Goal: Task Accomplishment & Management: Complete application form

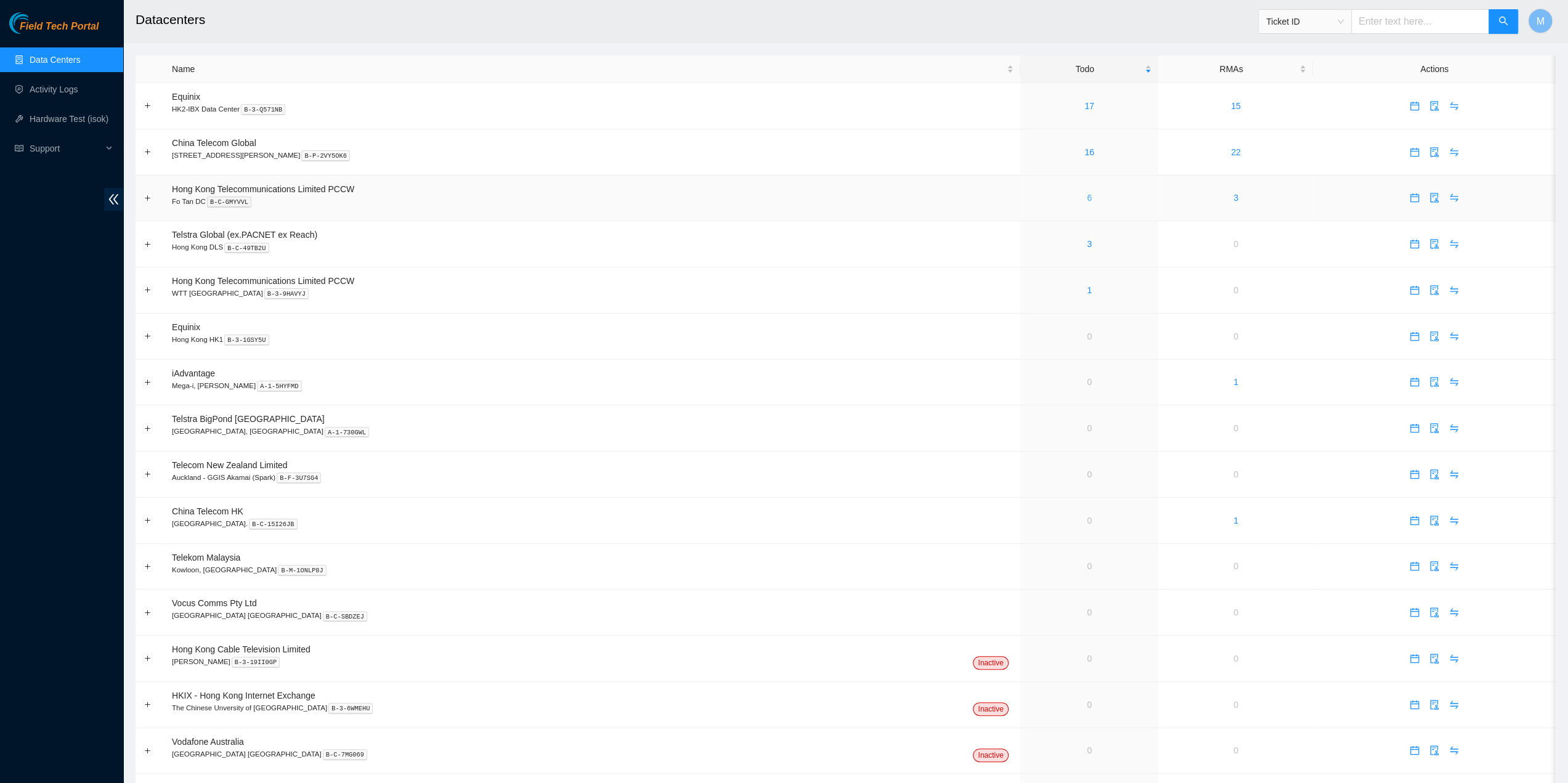
click at [1087, 197] on link "6" at bounding box center [1089, 197] width 5 height 10
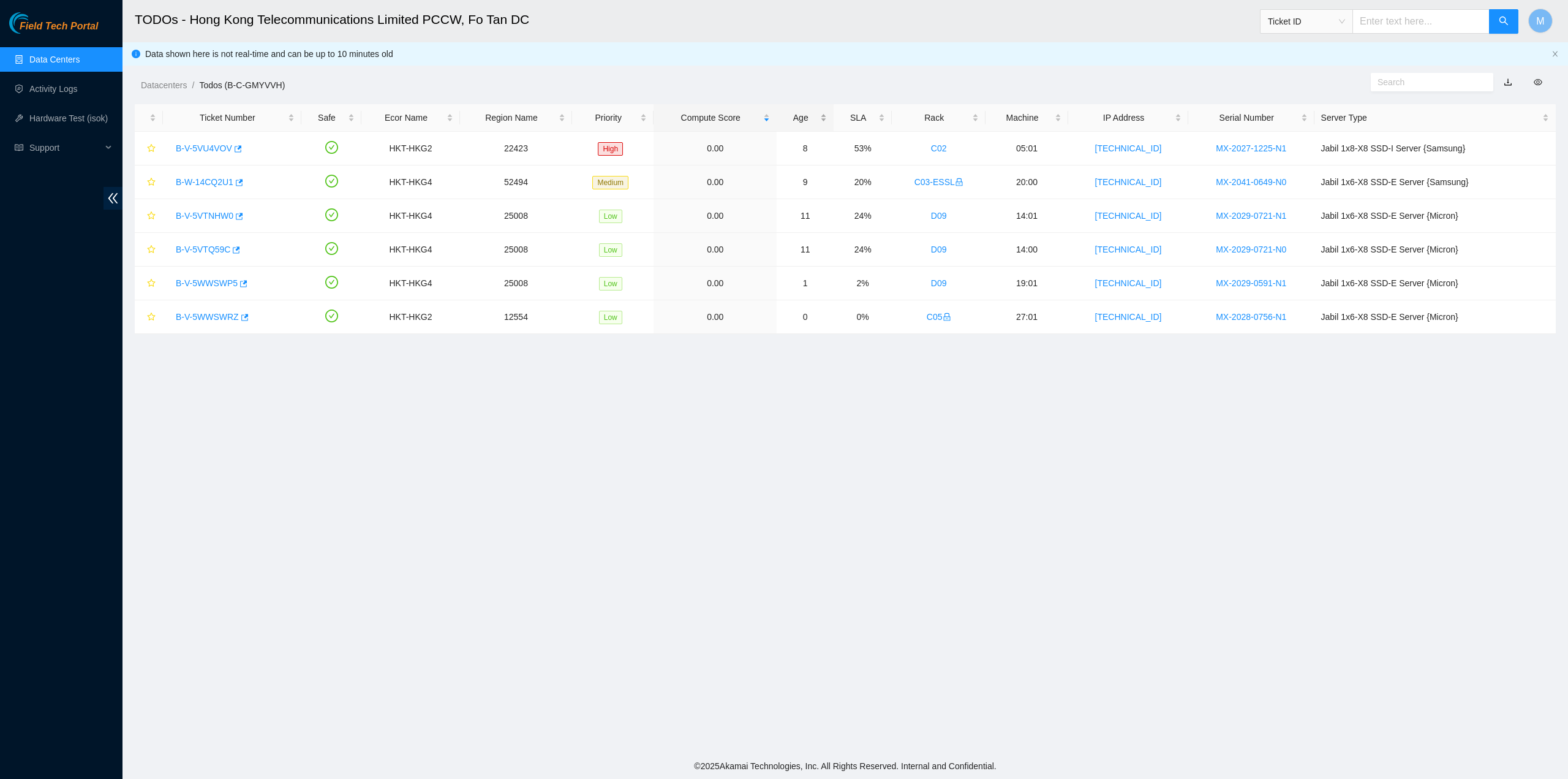
drag, startPoint x: 824, startPoint y: 116, endPoint x: 818, endPoint y: 112, distance: 7.2
click at [822, 113] on div "Age" at bounding box center [805, 117] width 44 height 13
drag, startPoint x: 818, startPoint y: 113, endPoint x: 779, endPoint y: 119, distance: 39.5
click at [818, 113] on div "Age" at bounding box center [805, 117] width 44 height 13
click at [210, 145] on link "B-V-5VTNHW0" at bounding box center [204, 148] width 58 height 10
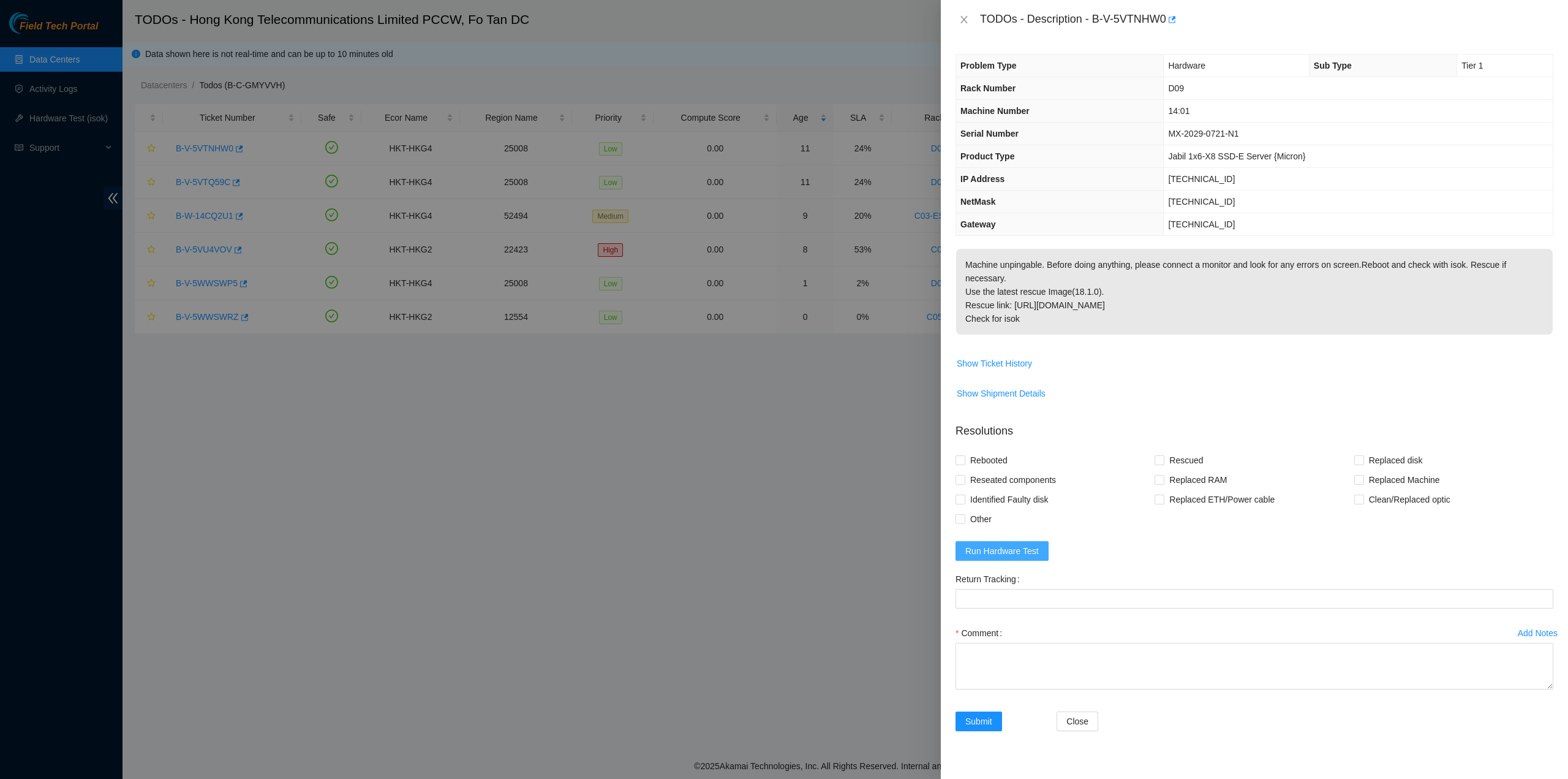
click at [1018, 544] on span "Run Hardware Test" at bounding box center [1002, 551] width 74 height 13
click at [1096, 15] on div "TODOs - Description - B-V-5VTNHW0" at bounding box center [1266, 20] width 573 height 20
click at [1094, 17] on div "TODOs - Description - B-V-5VTNHW0" at bounding box center [1266, 20] width 573 height 20
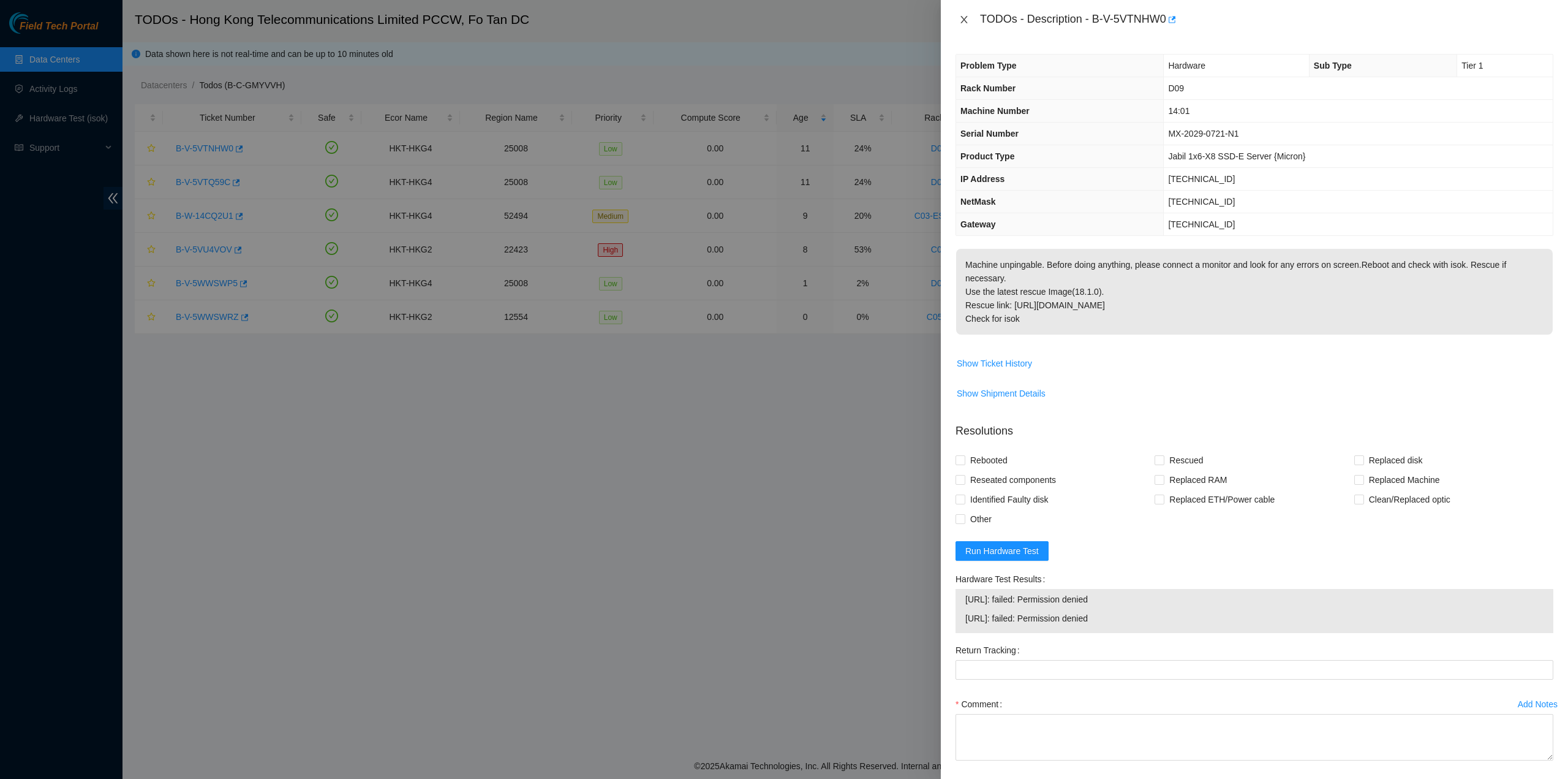
click at [962, 20] on icon "close" at bounding box center [964, 19] width 10 height 10
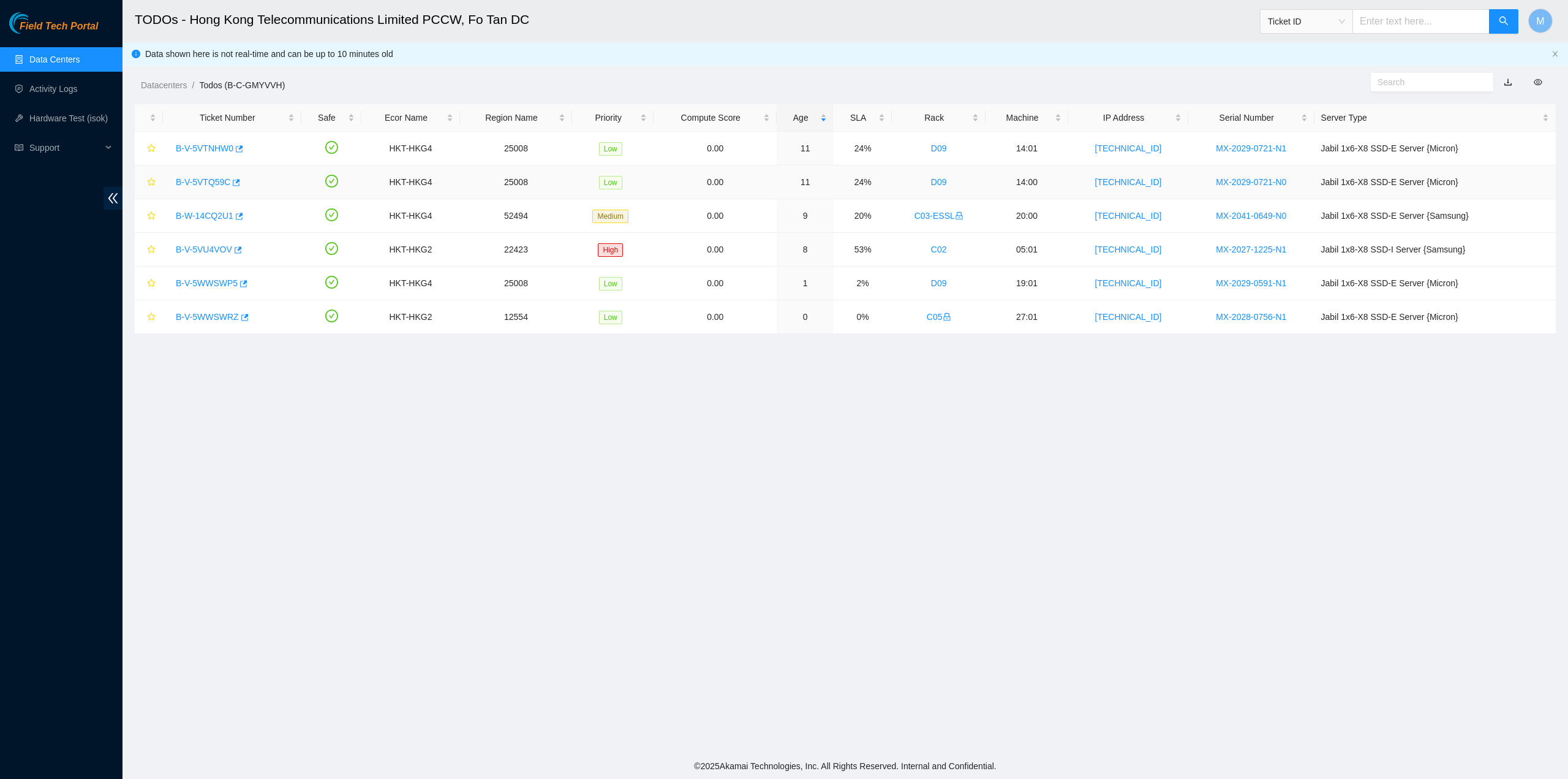
click at [198, 185] on link "B-V-5VTQ59C" at bounding box center [203, 182] width 54 height 10
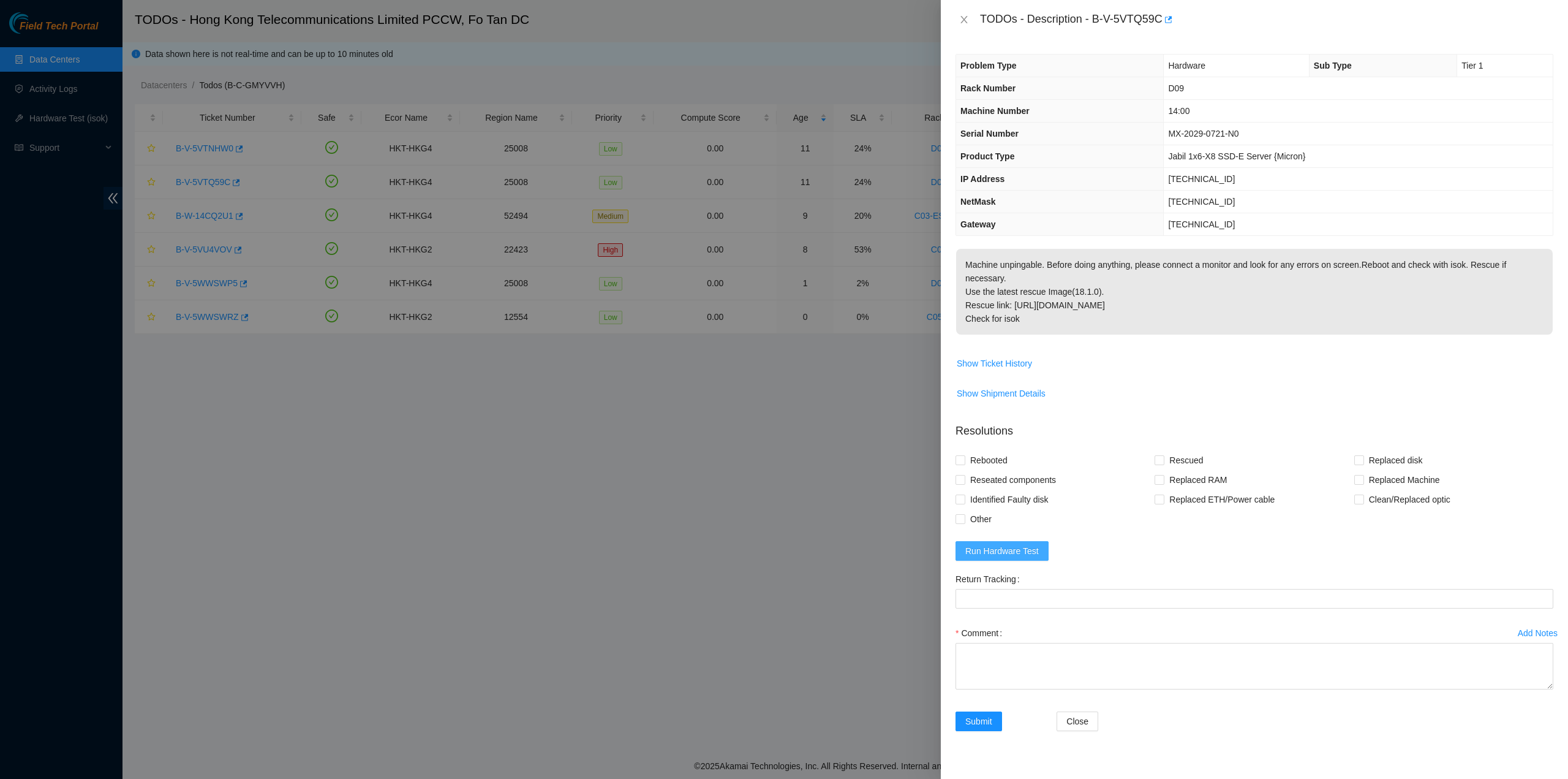
click at [1041, 541] on button "Run Hardware Test" at bounding box center [1002, 551] width 93 height 20
click at [962, 19] on icon "close" at bounding box center [964, 19] width 10 height 10
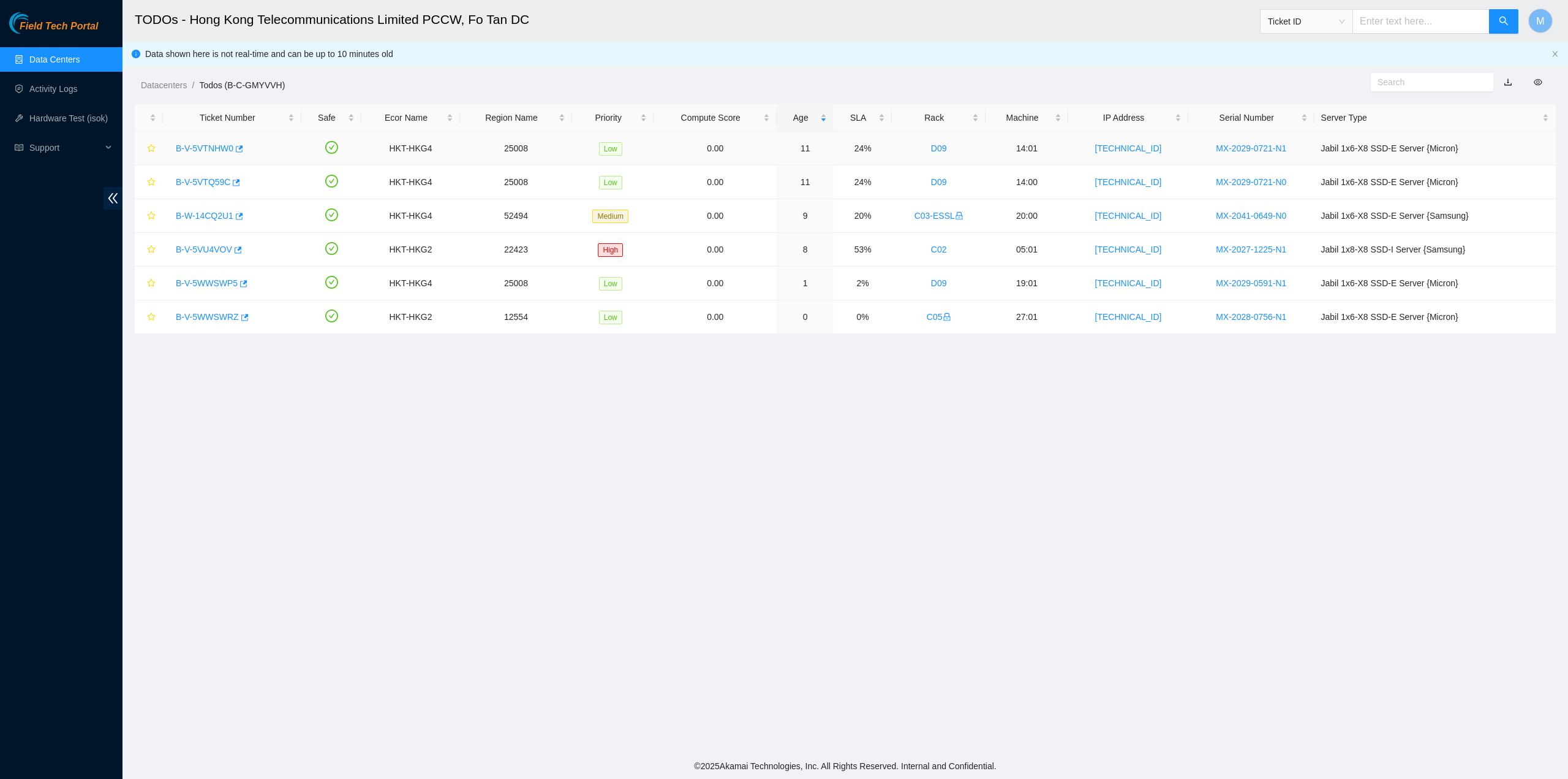
click at [220, 145] on link "B-V-5VTNHW0" at bounding box center [204, 148] width 58 height 10
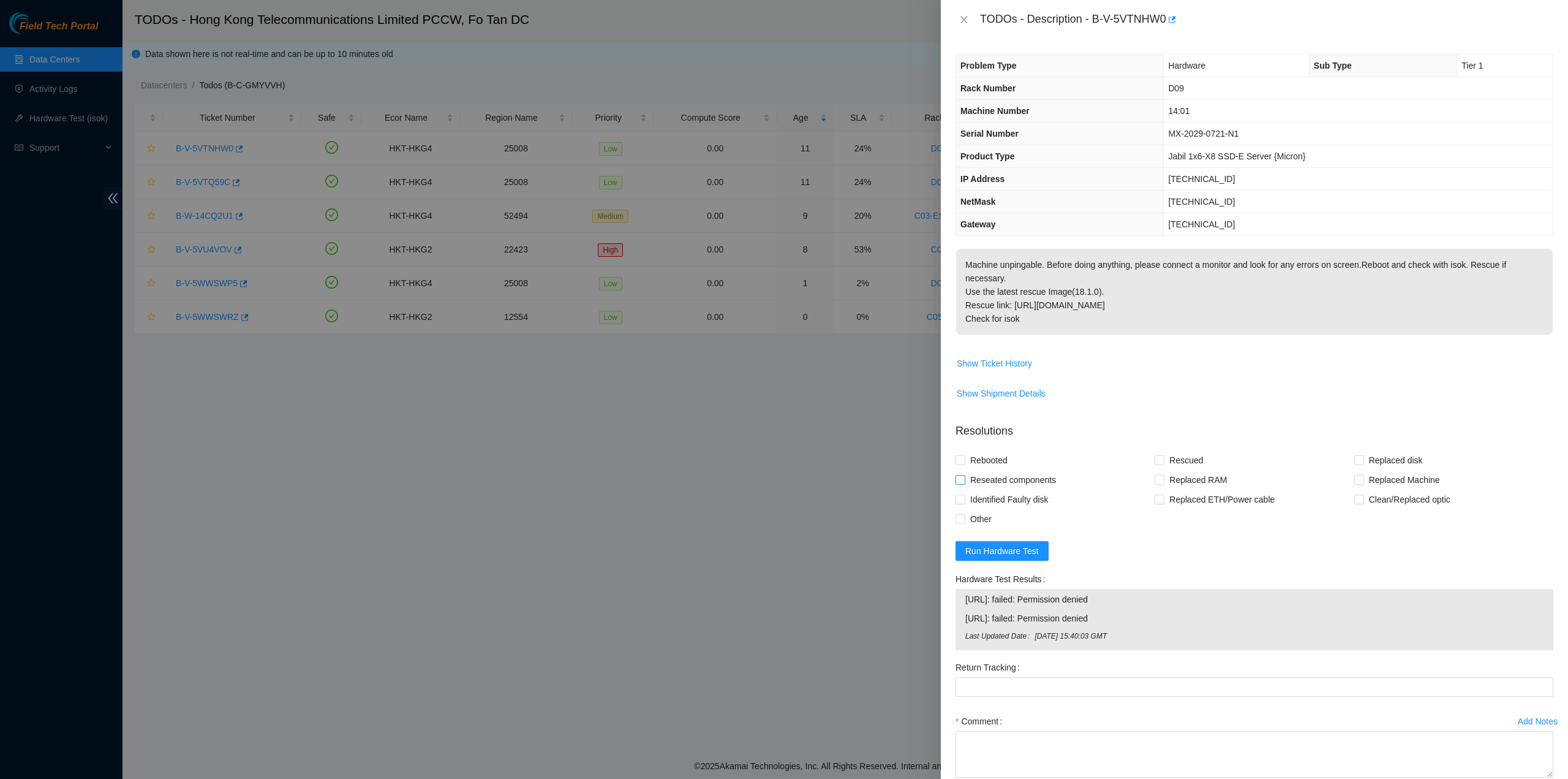
drag, startPoint x: 1006, startPoint y: 459, endPoint x: 1006, endPoint y: 467, distance: 8.0
click at [1004, 458] on span "Rebooted" at bounding box center [988, 460] width 47 height 20
drag, startPoint x: 1067, startPoint y: 723, endPoint x: 1067, endPoint y: 736, distance: 13.0
click at [1066, 729] on div "Comment" at bounding box center [1254, 721] width 598 height 20
drag, startPoint x: 1063, startPoint y: 746, endPoint x: 1072, endPoint y: 747, distance: 9.1
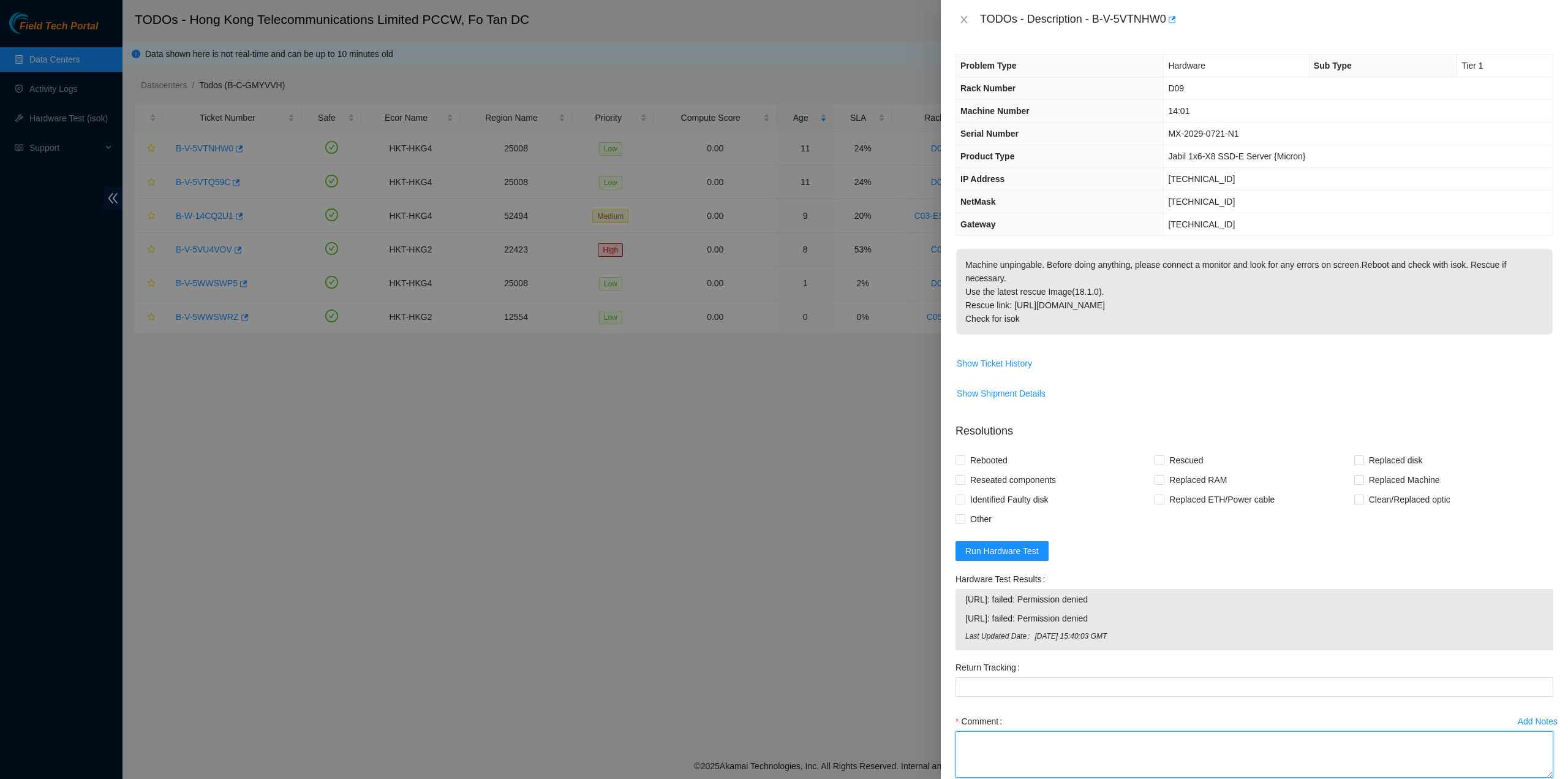
click at [1061, 746] on textarea "Comment" at bounding box center [1254, 754] width 598 height 46
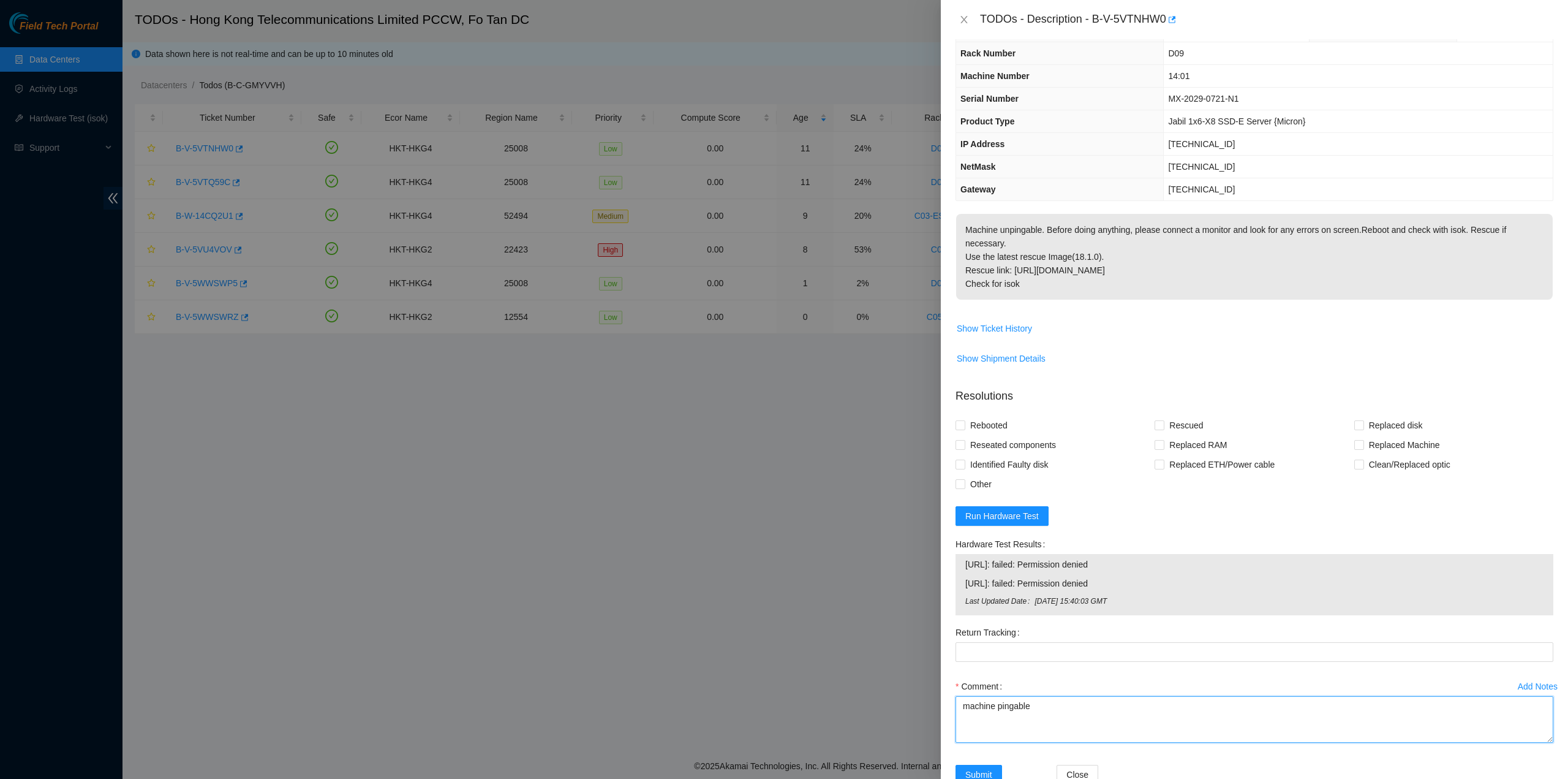
scroll to position [68, 0]
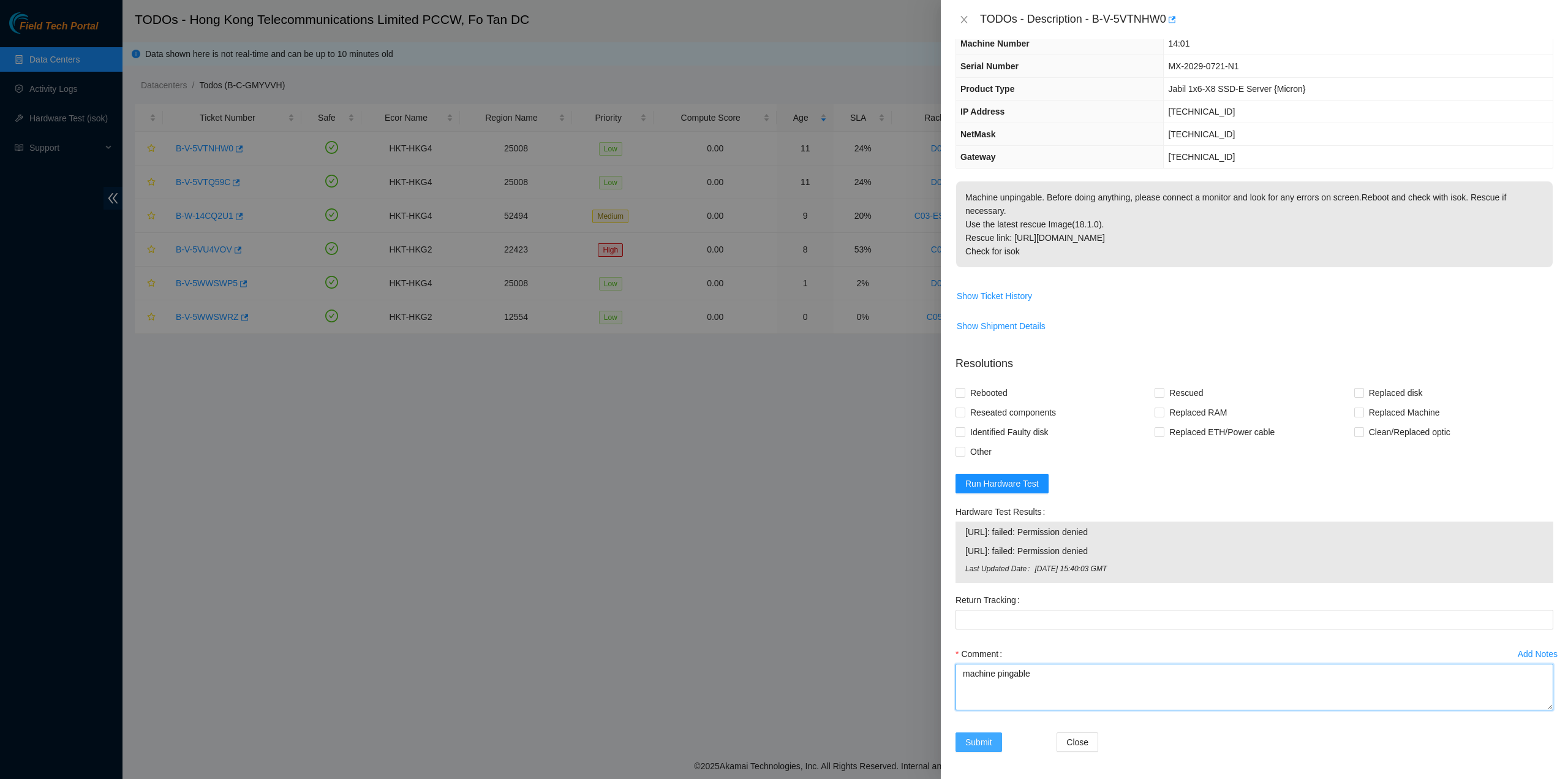
type textarea "machine pingable"
click at [995, 743] on button "Submit" at bounding box center [978, 742] width 46 height 20
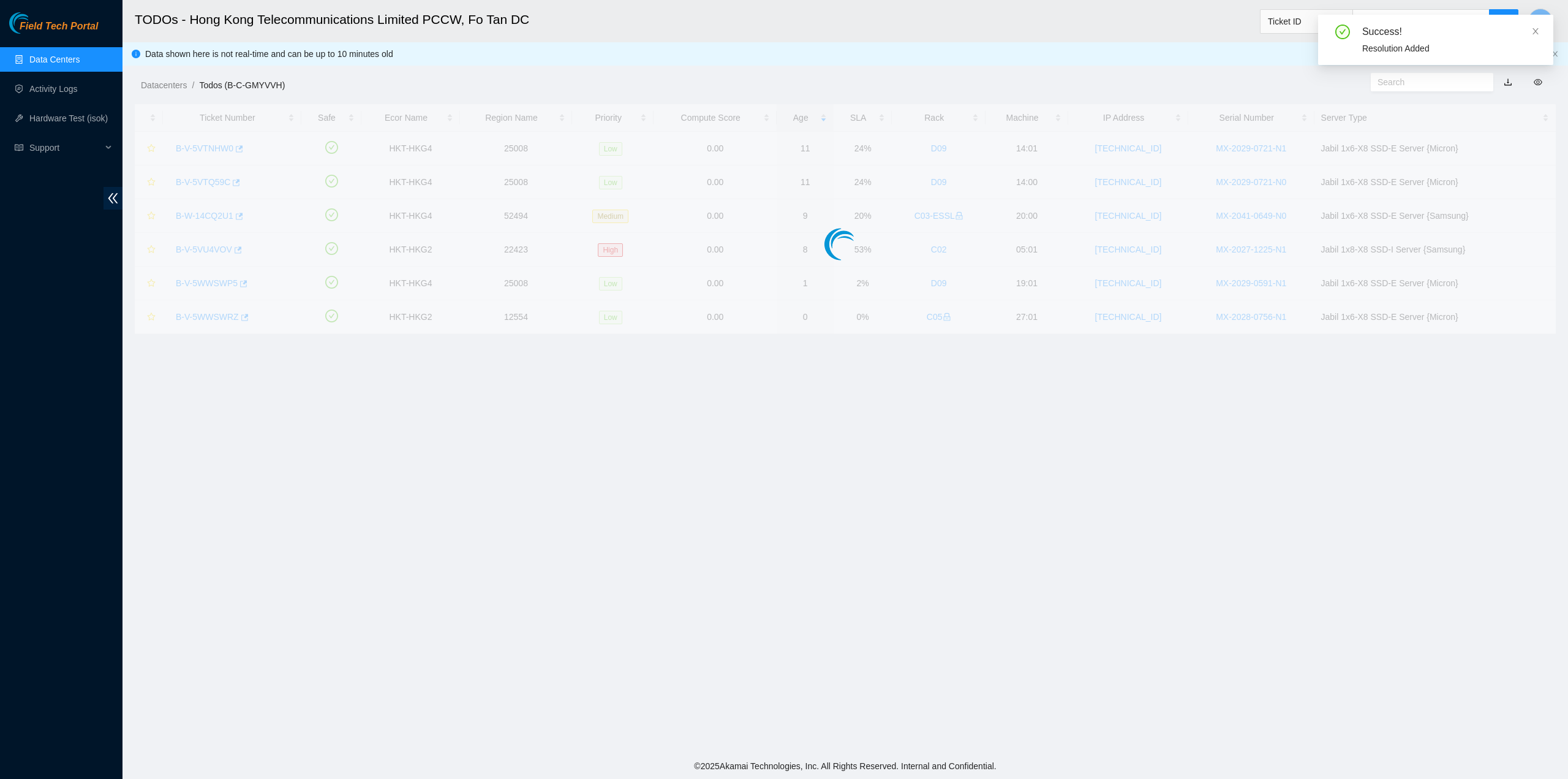
scroll to position [0, 0]
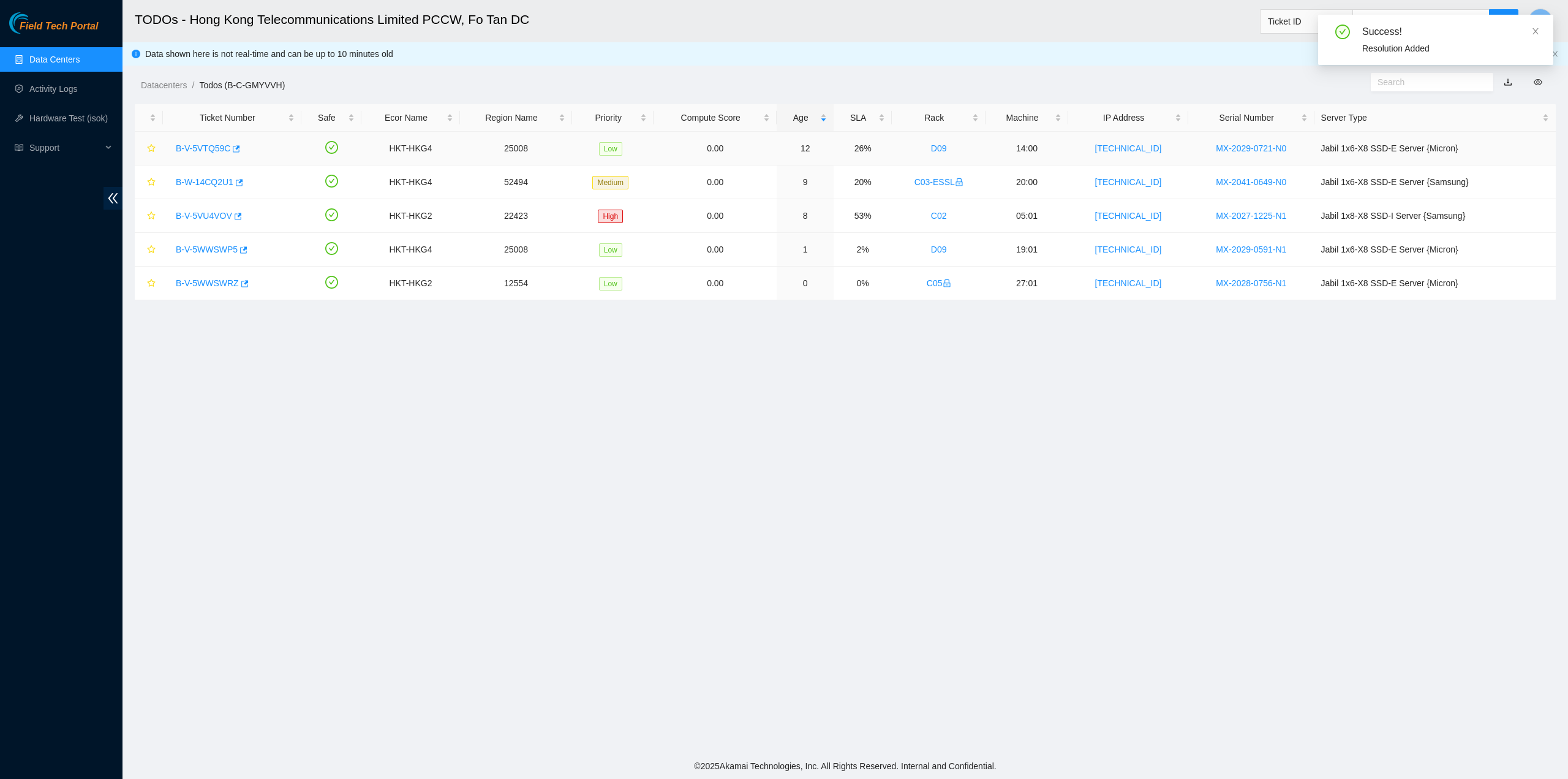
click at [196, 148] on link "B-V-5VTQ59C" at bounding box center [203, 148] width 54 height 10
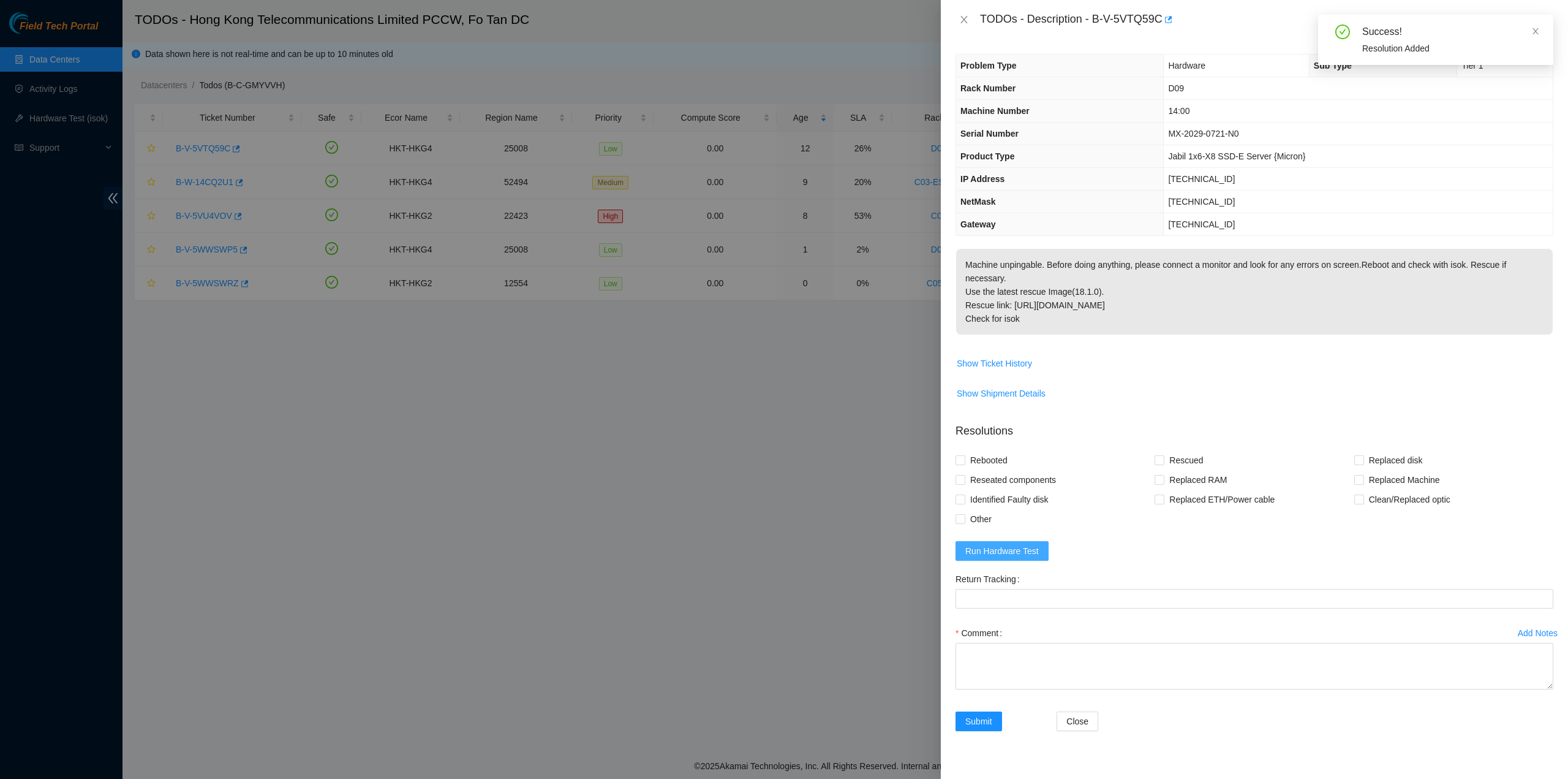
drag, startPoint x: 1007, startPoint y: 520, endPoint x: 1008, endPoint y: 533, distance: 13.0
click at [1007, 521] on form "Resolutions Rebooted Rescued Replaced disk Reseated components Replaced RAM Rep…" at bounding box center [1254, 579] width 598 height 332
drag, startPoint x: 1008, startPoint y: 533, endPoint x: 1014, endPoint y: 534, distance: 6.1
click at [1009, 544] on span "Run Hardware Test" at bounding box center [1002, 551] width 74 height 13
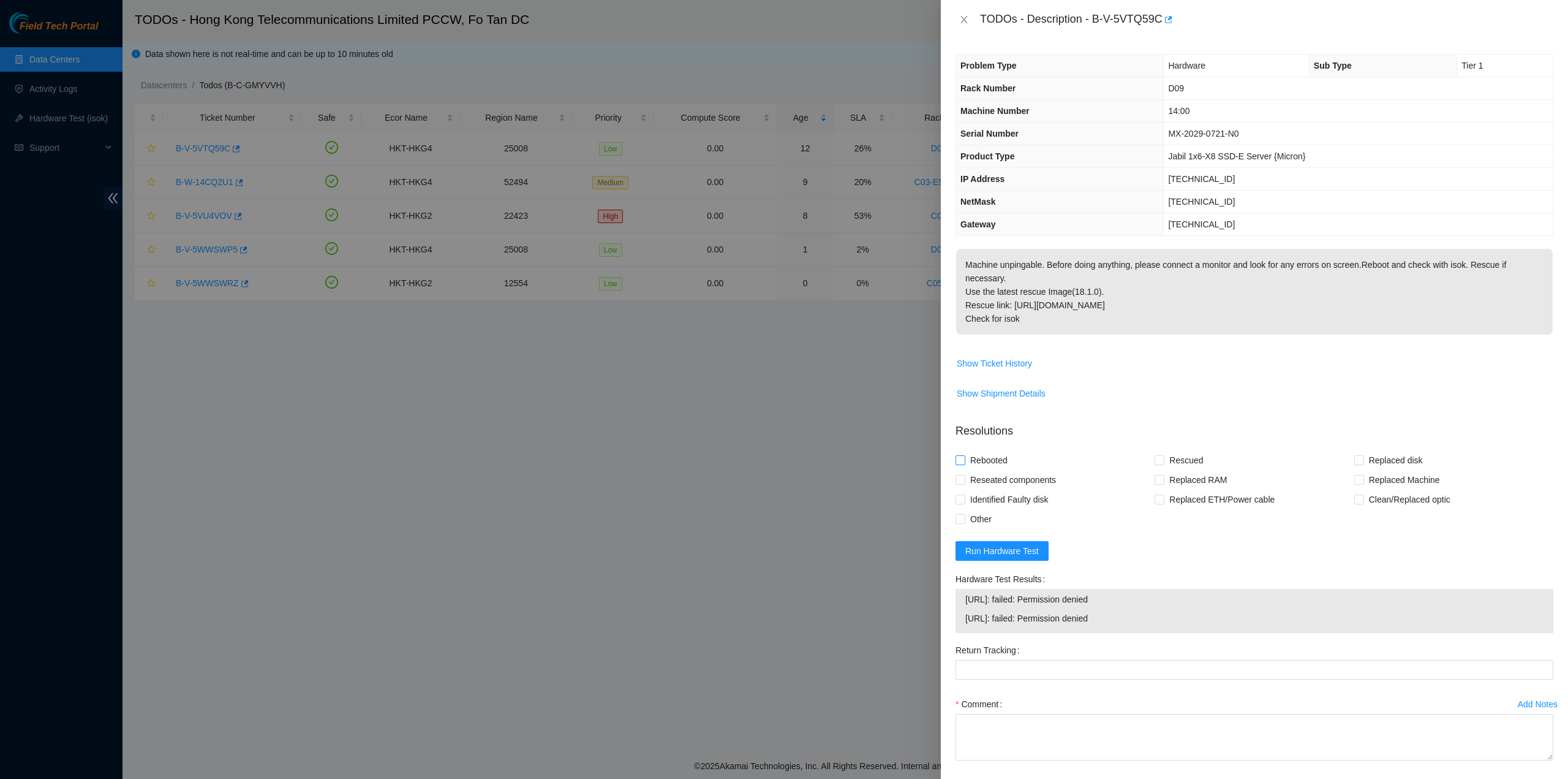
click at [997, 457] on span "Rebooted" at bounding box center [988, 460] width 47 height 20
click at [964, 457] on input "Rebooted" at bounding box center [959, 459] width 9 height 9
checkbox input "true"
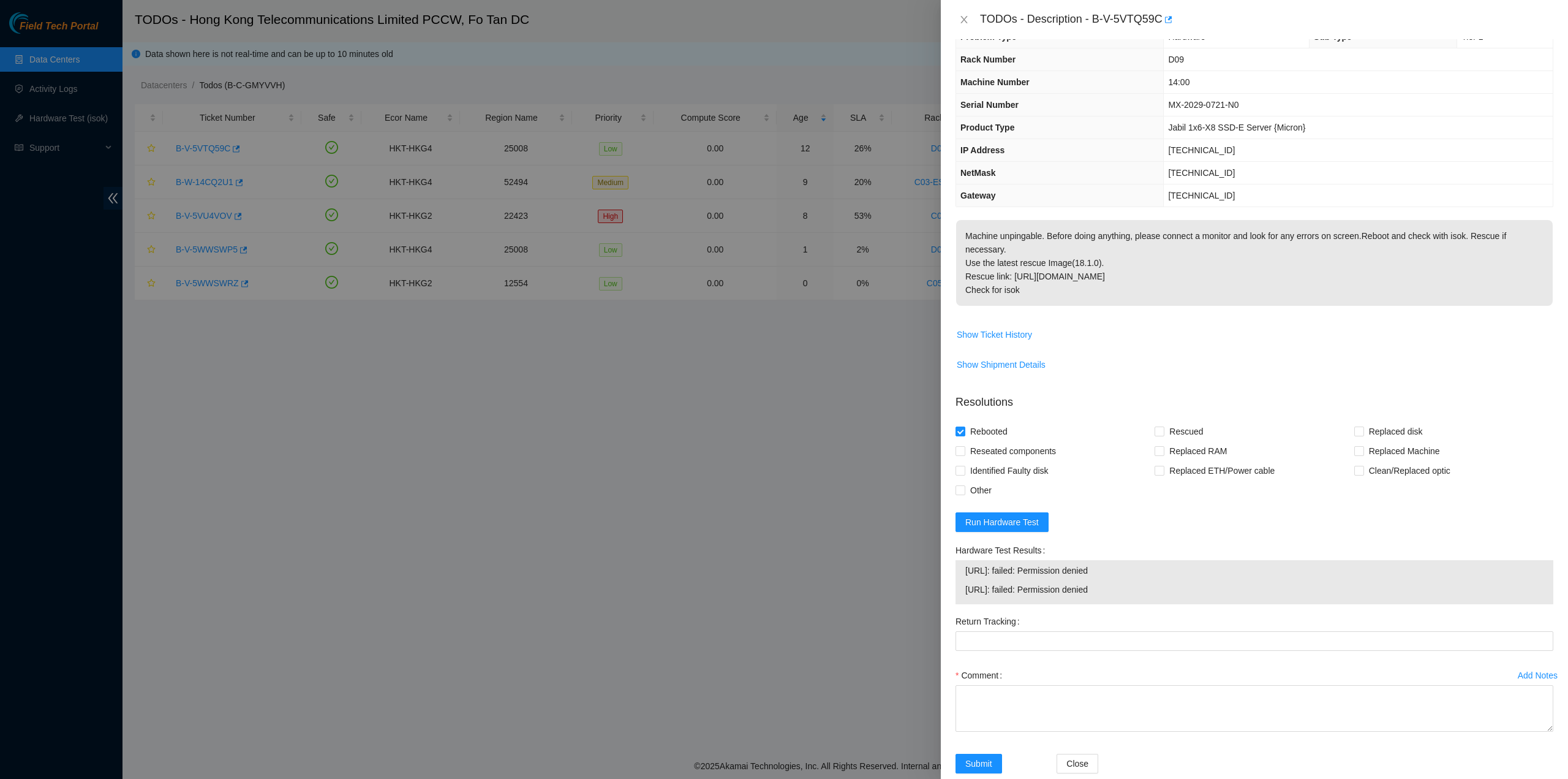
scroll to position [50, 0]
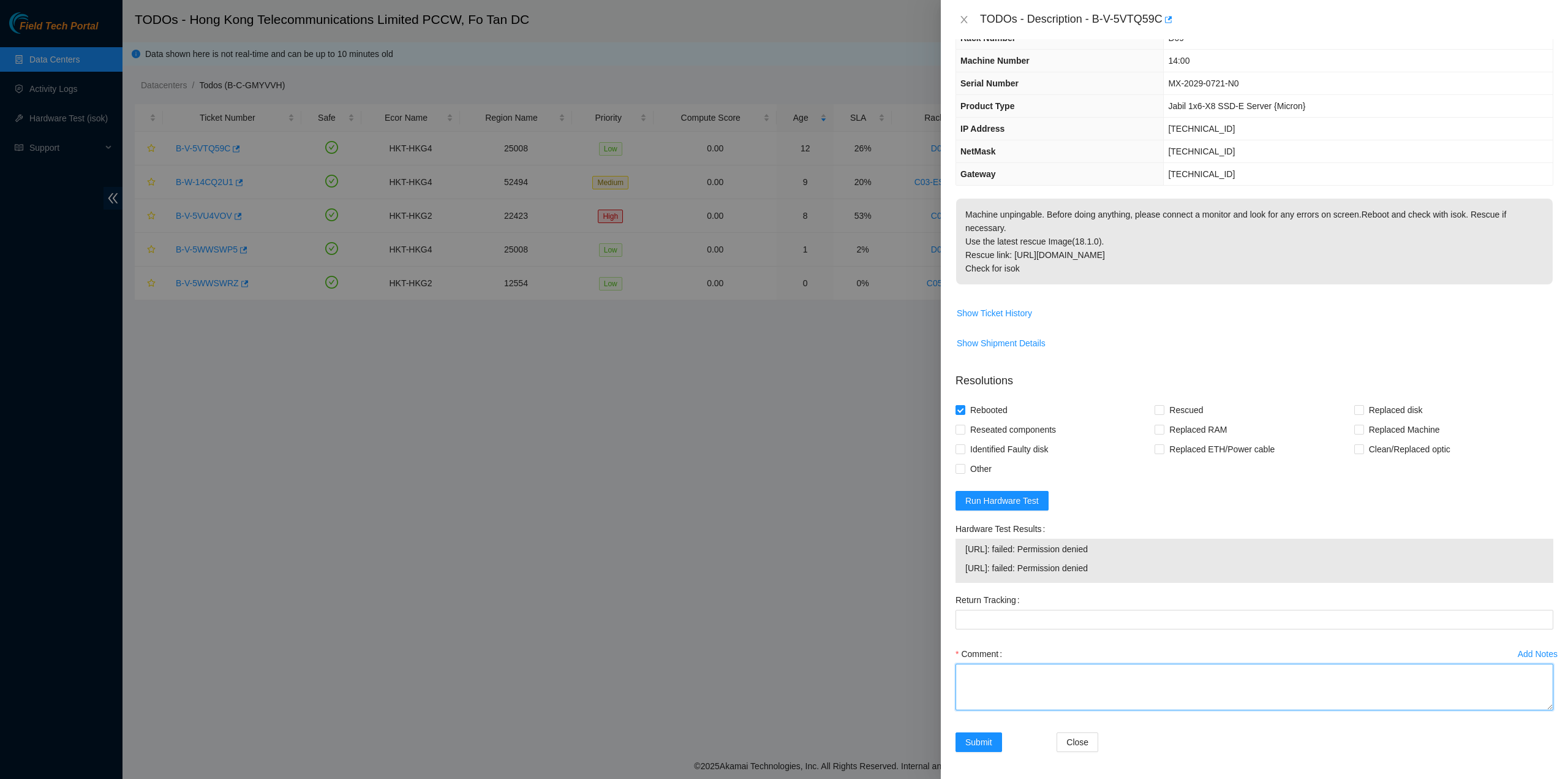
click at [994, 698] on textarea "Comment" at bounding box center [1254, 687] width 598 height 46
type textarea "machine pingable"
click at [965, 729] on div "Add Notes Comment machine pingable" at bounding box center [1254, 687] width 608 height 88
click at [970, 736] on span "Submit" at bounding box center [978, 742] width 27 height 13
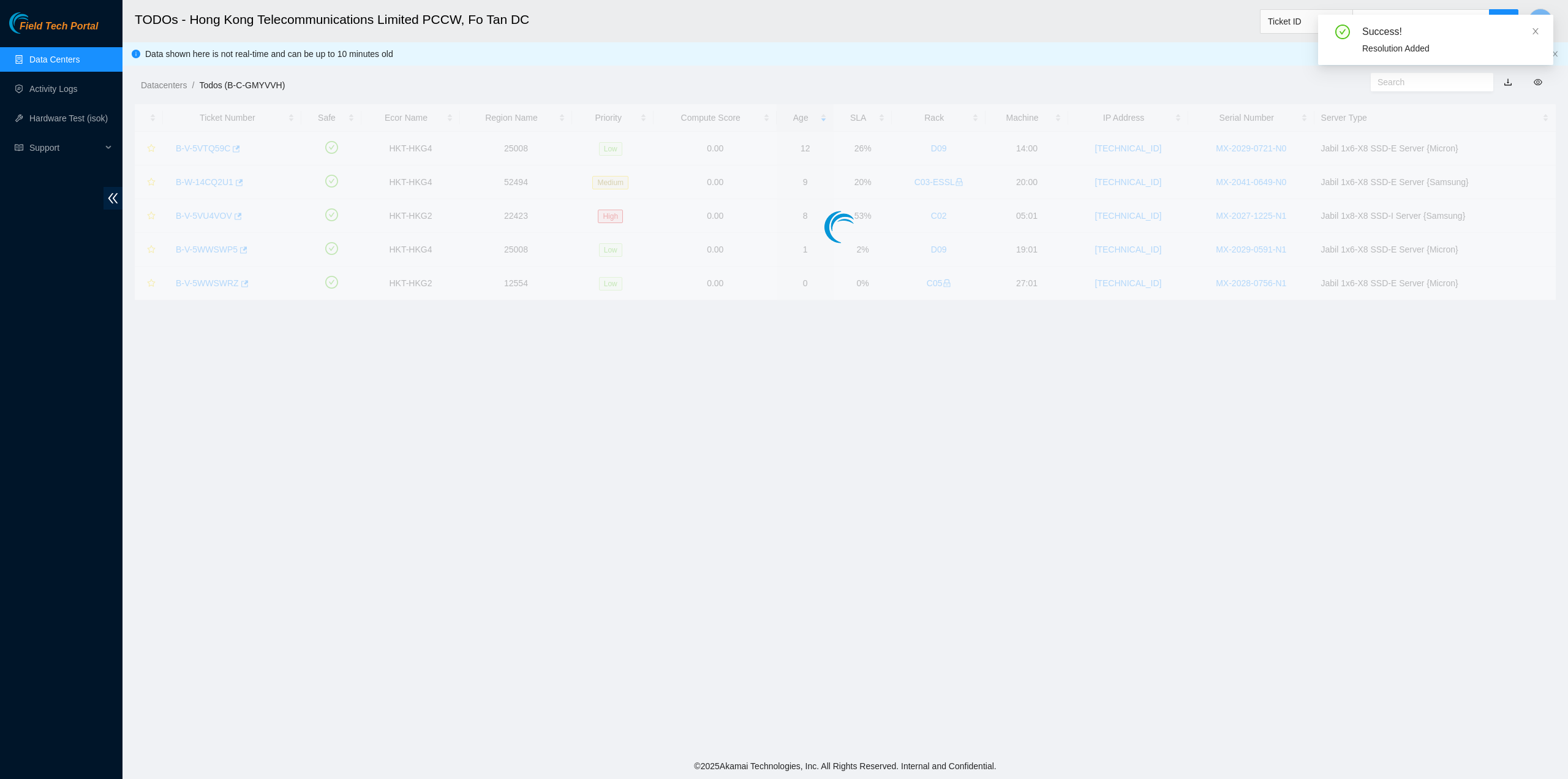
scroll to position [0, 0]
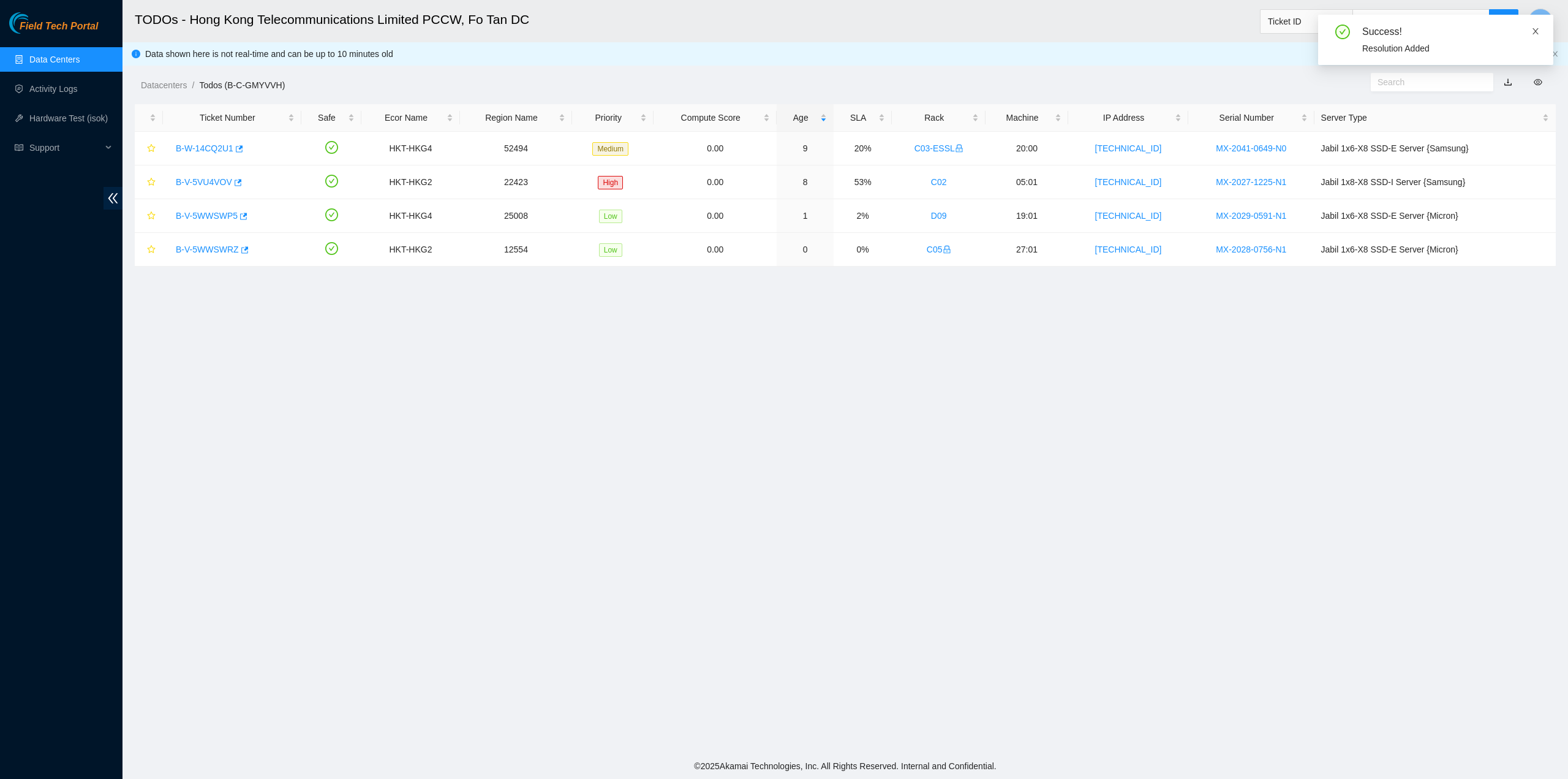
click at [1534, 33] on icon "close" at bounding box center [1535, 31] width 6 height 6
click at [44, 102] on ul "Data Centers Activity Logs Hardware Test (isok) Support" at bounding box center [61, 103] width 123 height 117
click at [46, 92] on link "Activity Logs" at bounding box center [53, 88] width 48 height 10
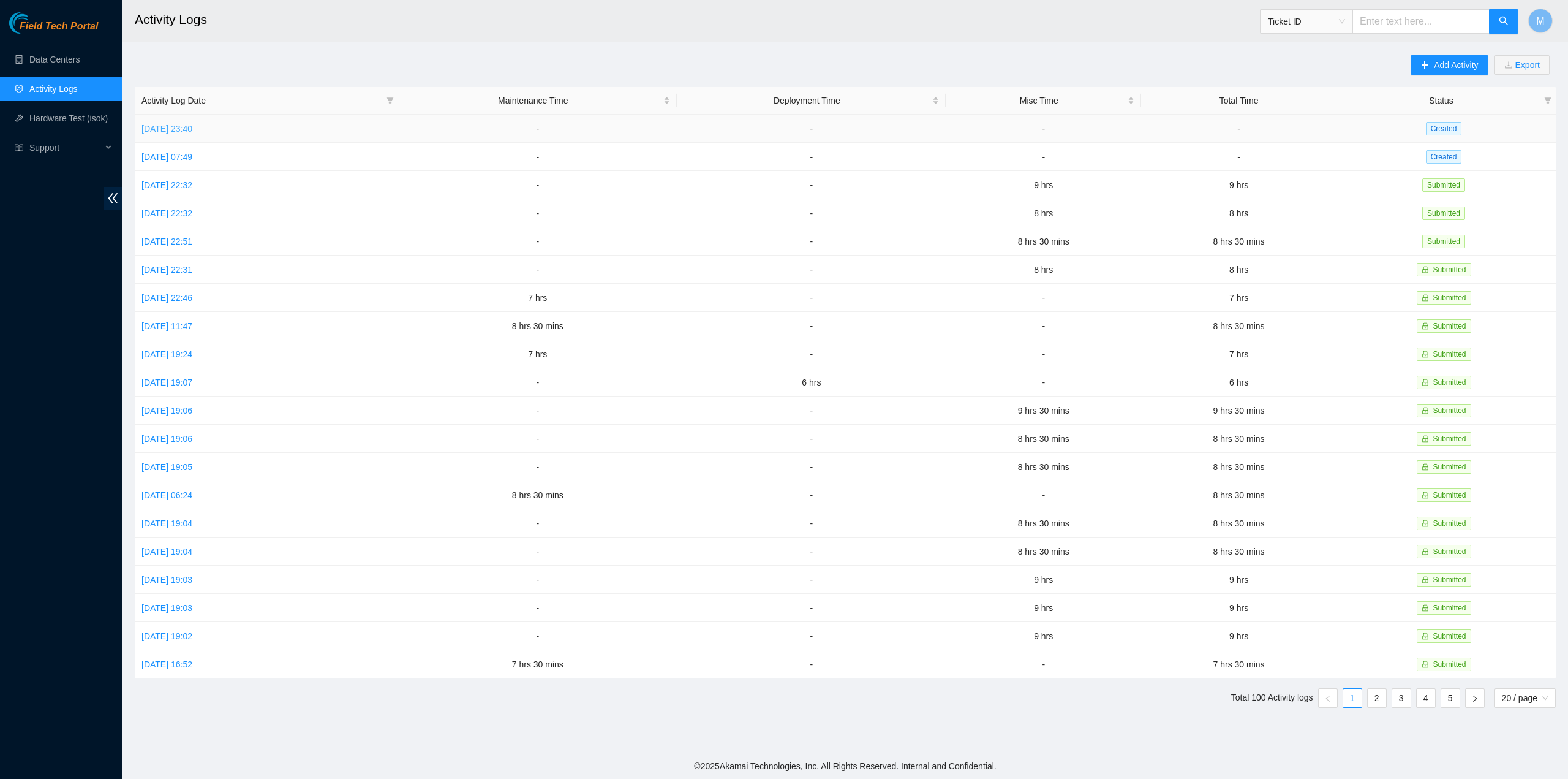
click at [192, 131] on link "[DATE] 23:40" at bounding box center [166, 129] width 51 height 10
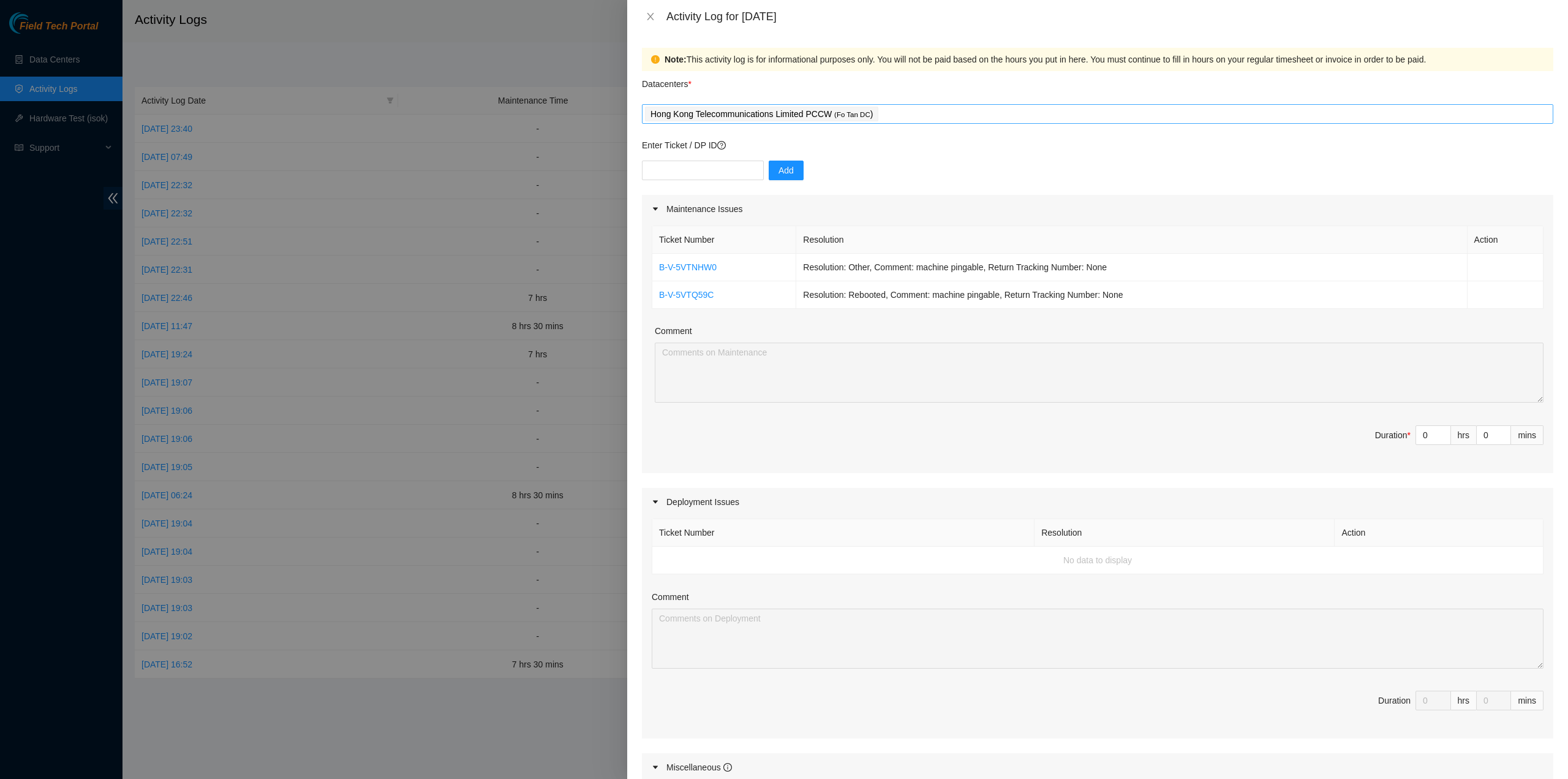
click at [907, 109] on div "Hong Kong Telecommunications Limited PCCW ( Fo Tan DC )" at bounding box center [1097, 114] width 905 height 17
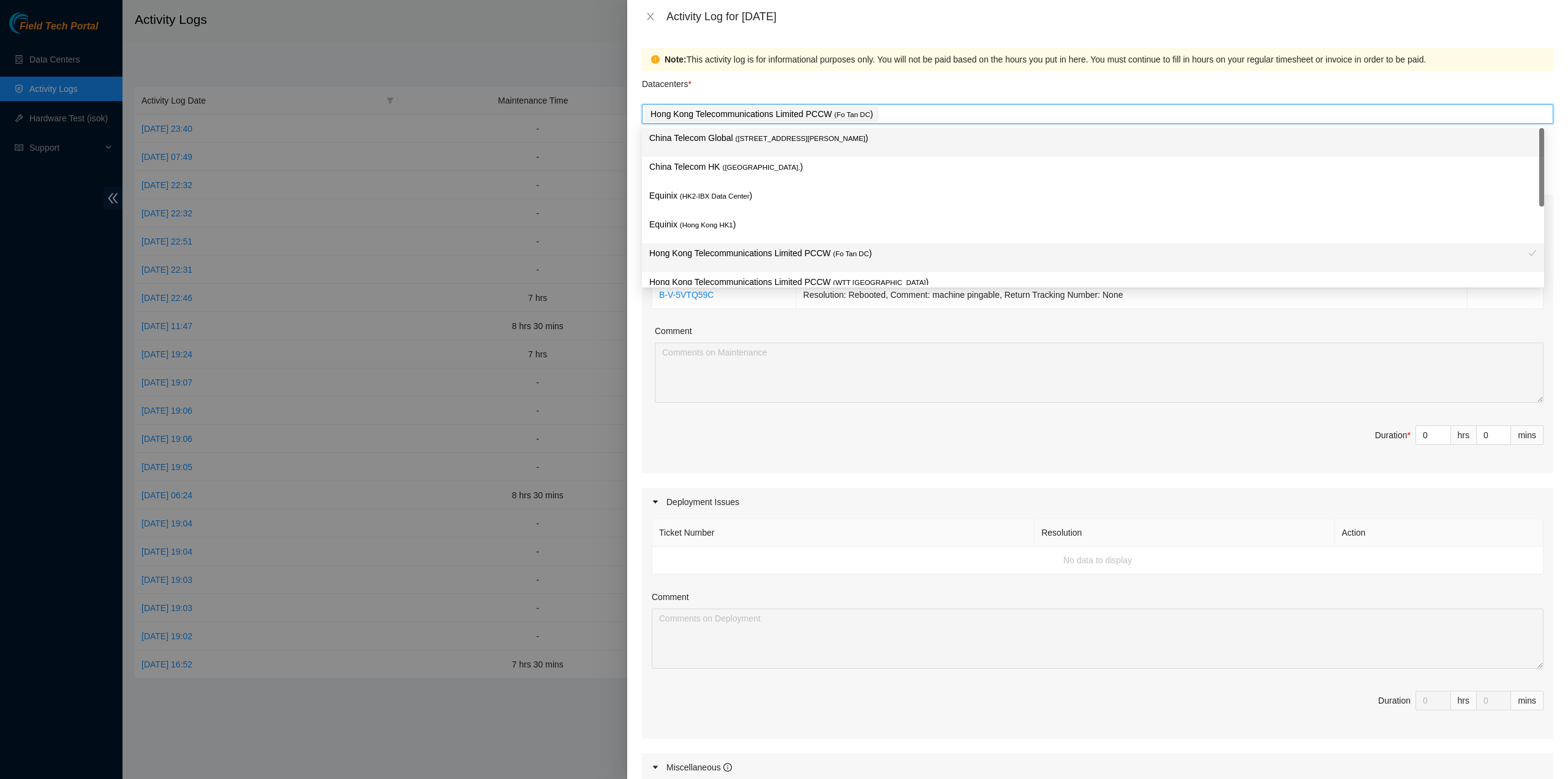
click at [842, 156] on div "China Telecom Global ( [STREET_ADDRESS][PERSON_NAME] )" at bounding box center [1093, 142] width 902 height 29
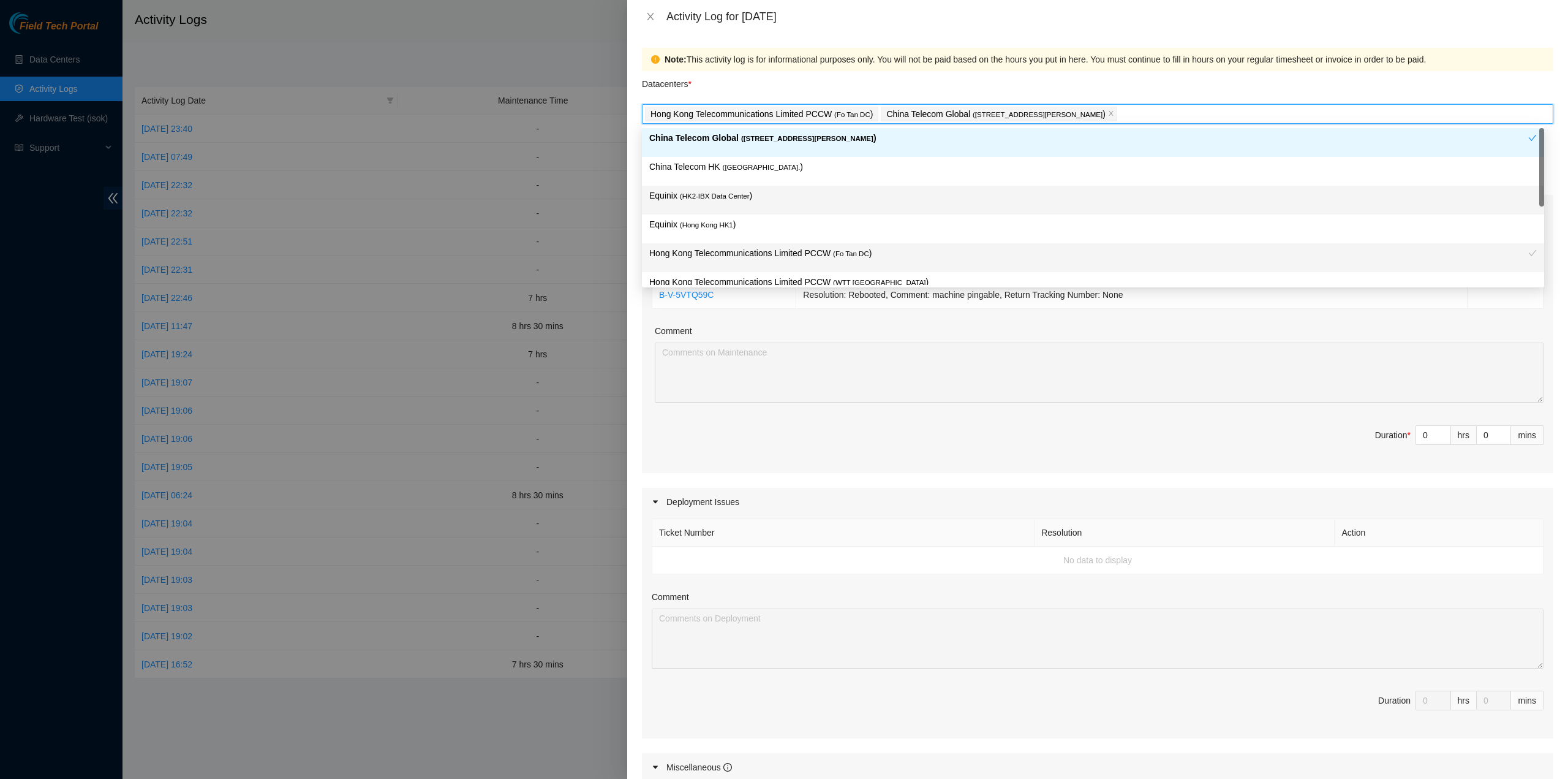
click at [807, 190] on p "Equinix ( HK2-IBX Data Center )" at bounding box center [1093, 195] width 887 height 14
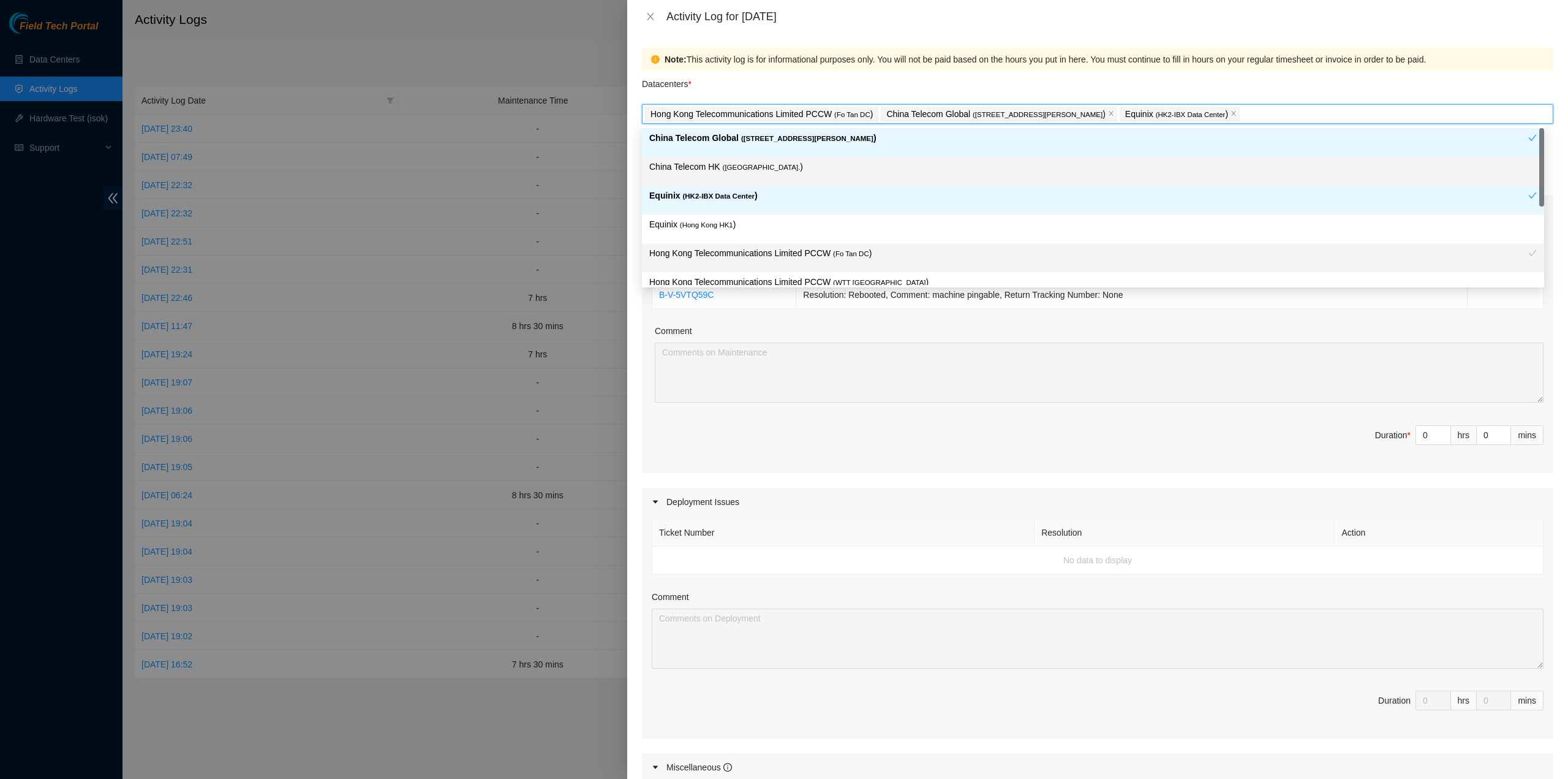
click at [797, 173] on p "China Telecom HK ( [GEOGRAPHIC_DATA] )" at bounding box center [1093, 167] width 887 height 14
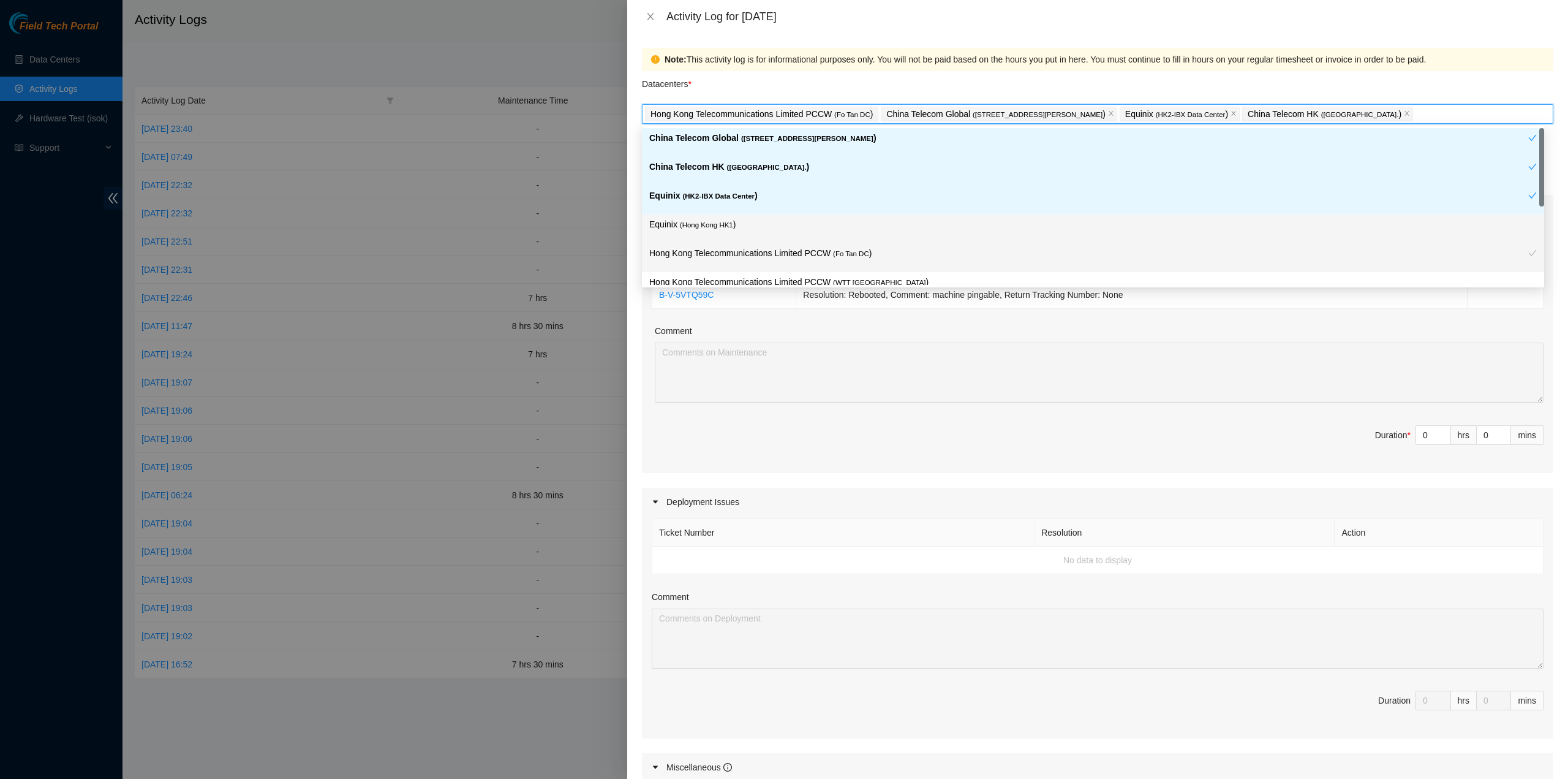
drag, startPoint x: 781, startPoint y: 220, endPoint x: 777, endPoint y: 238, distance: 18.4
click at [779, 222] on p "Equinix ( [GEOGRAPHIC_DATA] HK1 )" at bounding box center [1093, 224] width 887 height 14
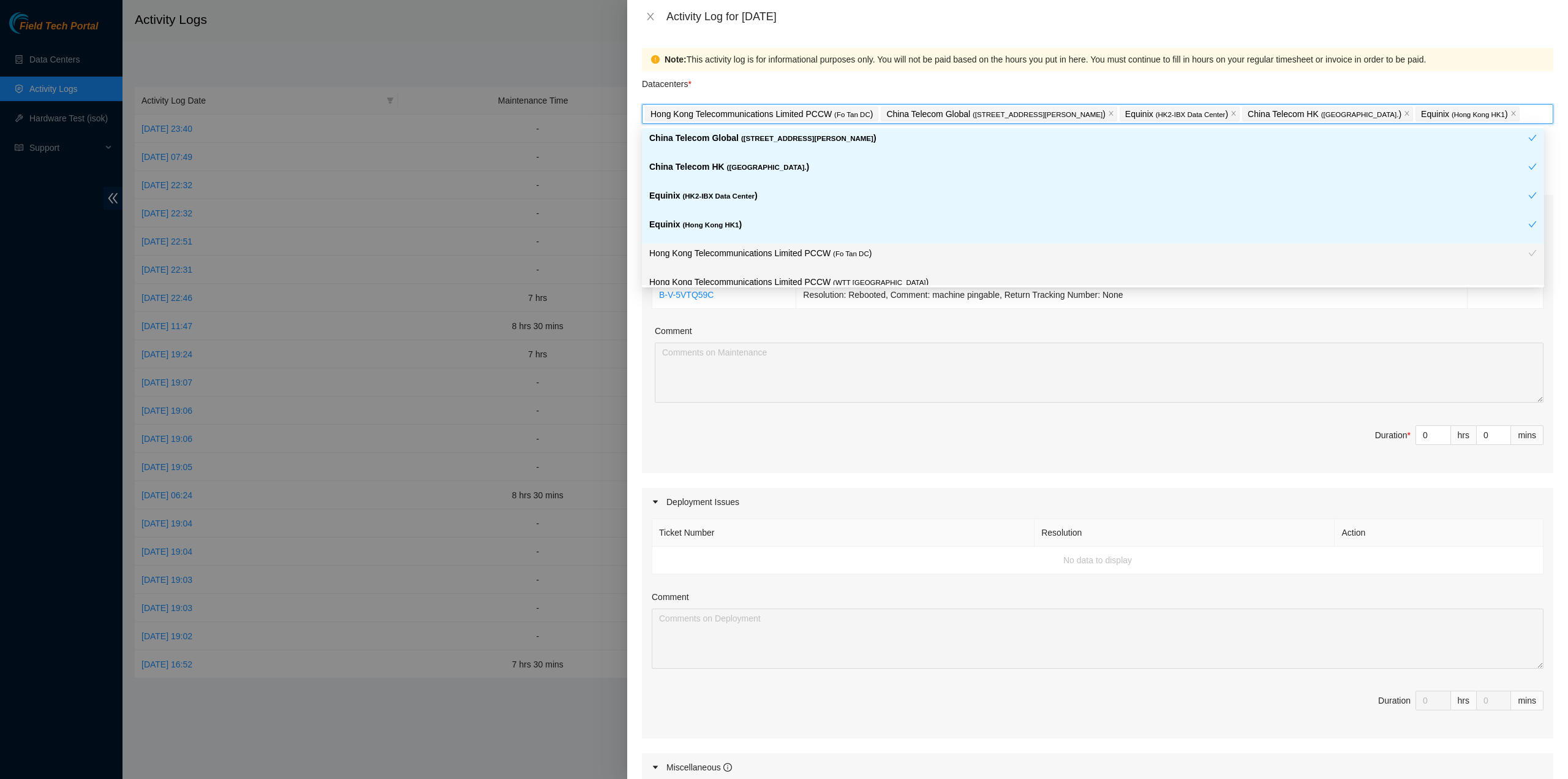
click at [813, 260] on div "Hong Kong Telecommunications Limited PCCW ( Fo Tan DC )" at bounding box center [1088, 257] width 879 height 23
drag, startPoint x: 824, startPoint y: 283, endPoint x: 832, endPoint y: 292, distance: 12.0
click at [824, 284] on p "Hong Kong Telecommunications Limited PCCW ( WTT [GEOGRAPHIC_DATA] )" at bounding box center [1093, 282] width 887 height 14
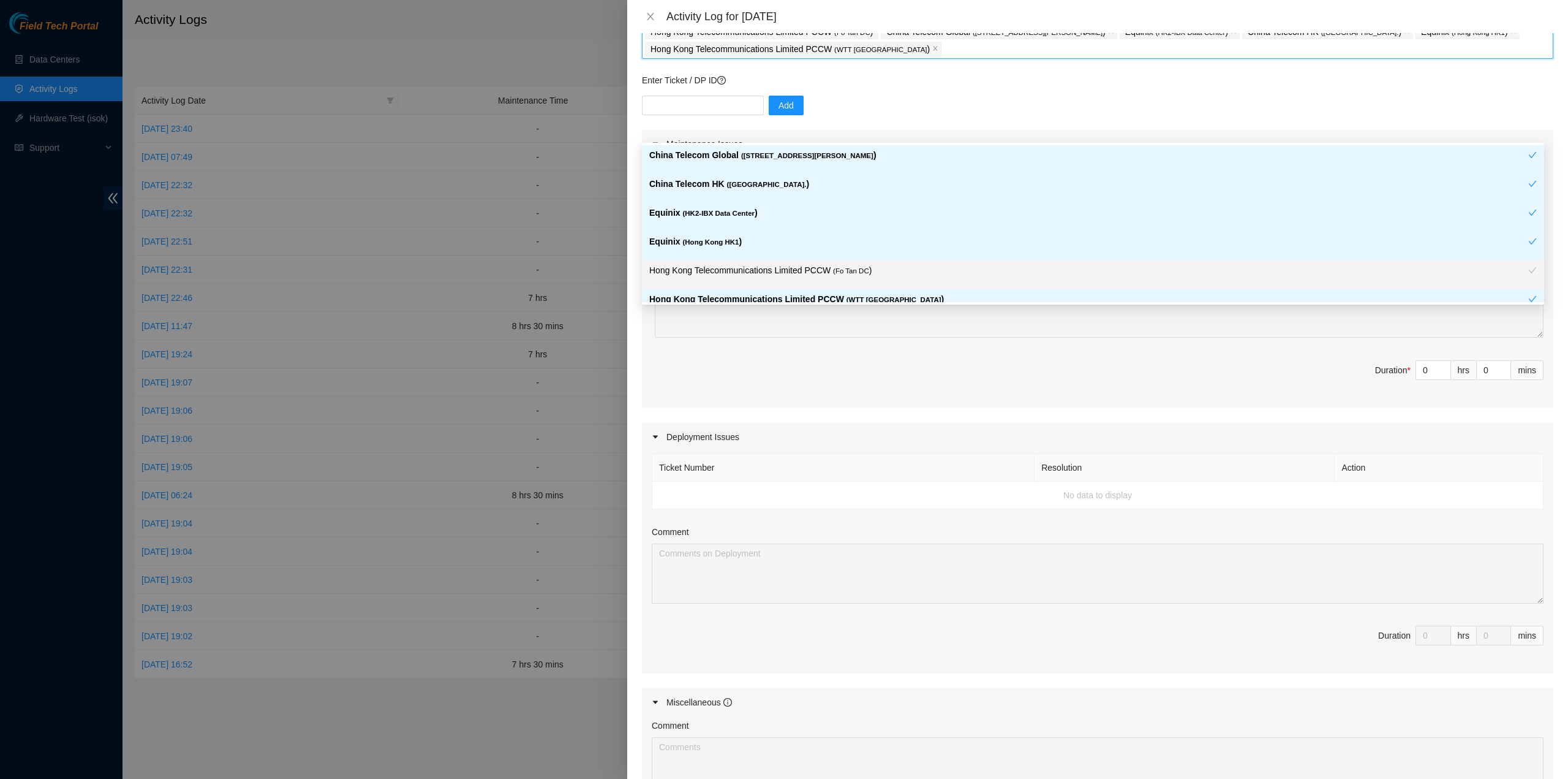
scroll to position [123, 0]
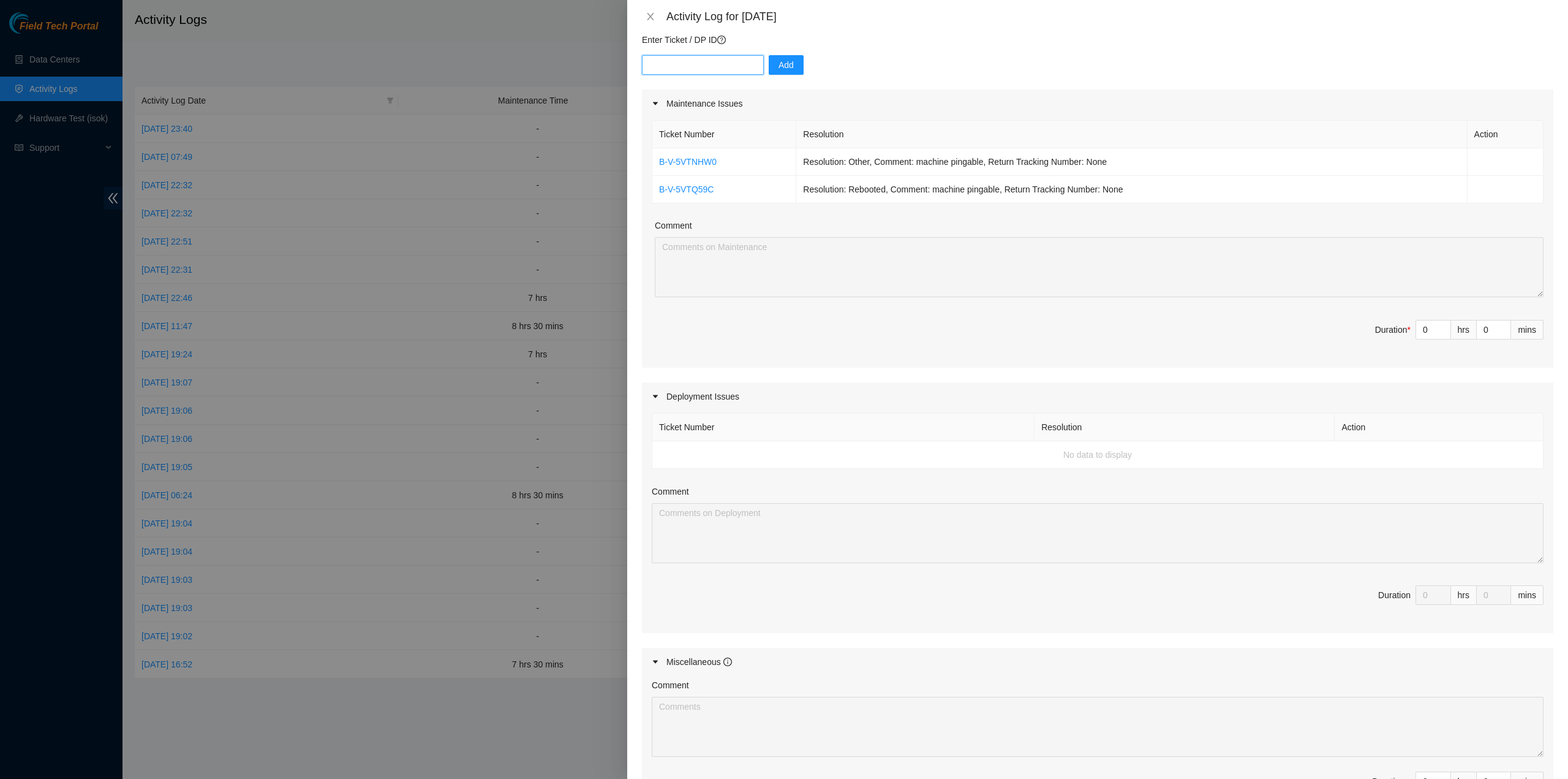
click at [692, 62] on input "text" at bounding box center [703, 65] width 122 height 20
paste input "B-V-5VN82IY"
type input "B-V-5VN82IY"
click at [784, 64] on span "Add" at bounding box center [786, 65] width 15 height 13
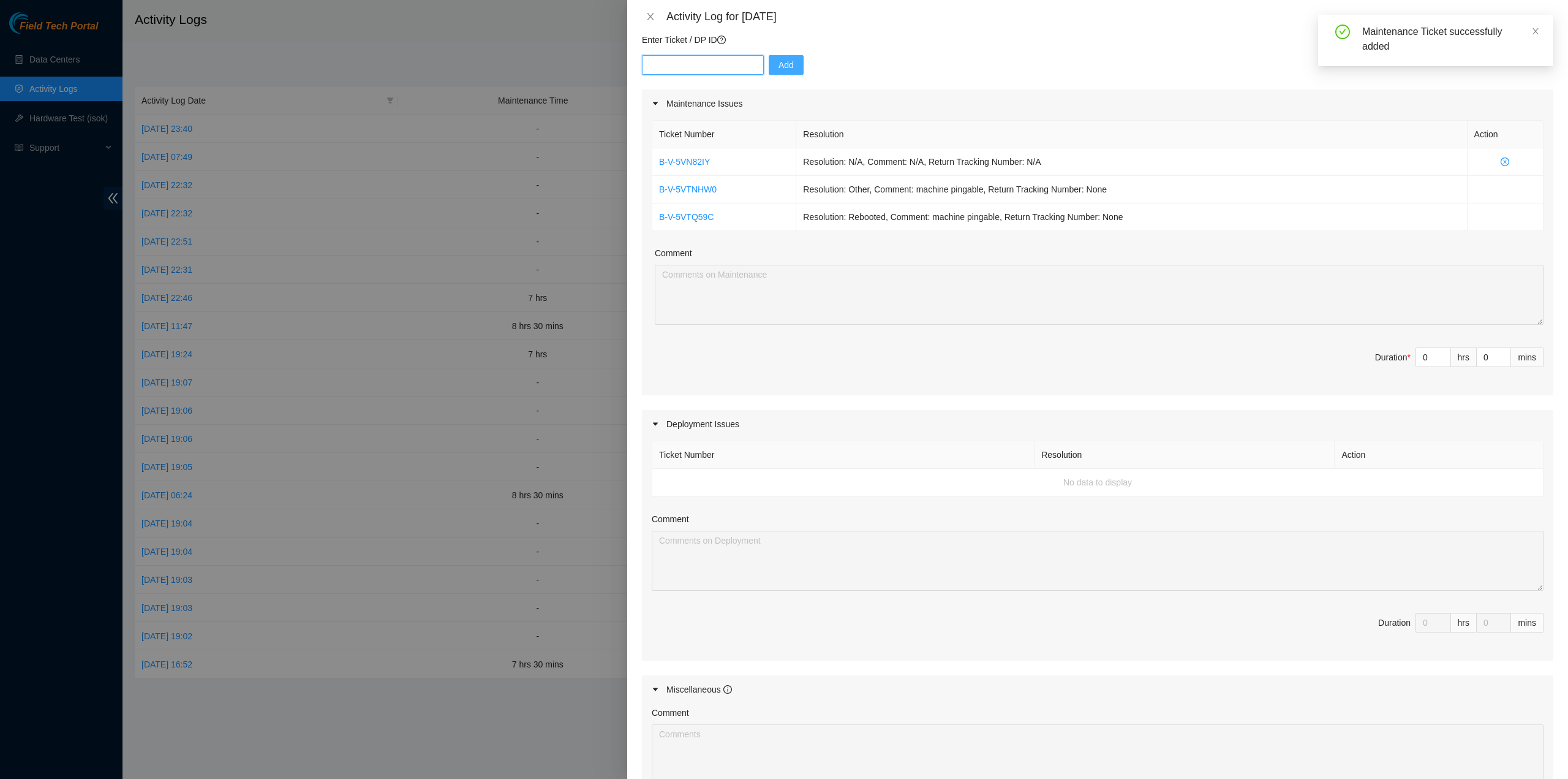
click at [697, 67] on input "text" at bounding box center [703, 65] width 122 height 20
paste input "B-V-5REV2SG"
type input "B-V-5REV2SG"
click at [769, 66] on button "Add" at bounding box center [786, 65] width 35 height 20
click at [690, 74] on input "text" at bounding box center [703, 65] width 122 height 20
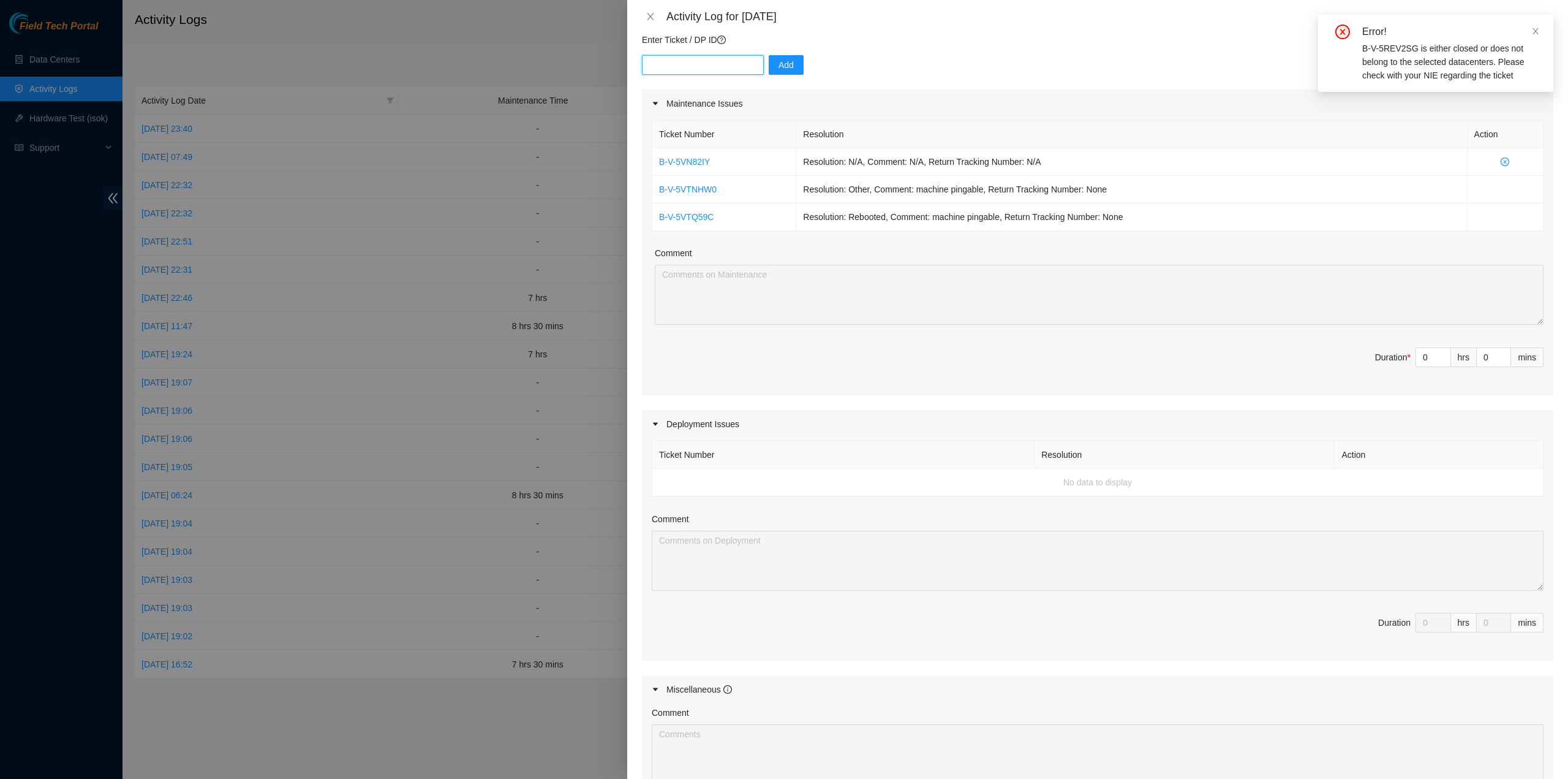
paste input "B-V-5VP3KC5"
type input "B-V-5VP3KC5"
click at [769, 64] on button "Add" at bounding box center [786, 65] width 35 height 20
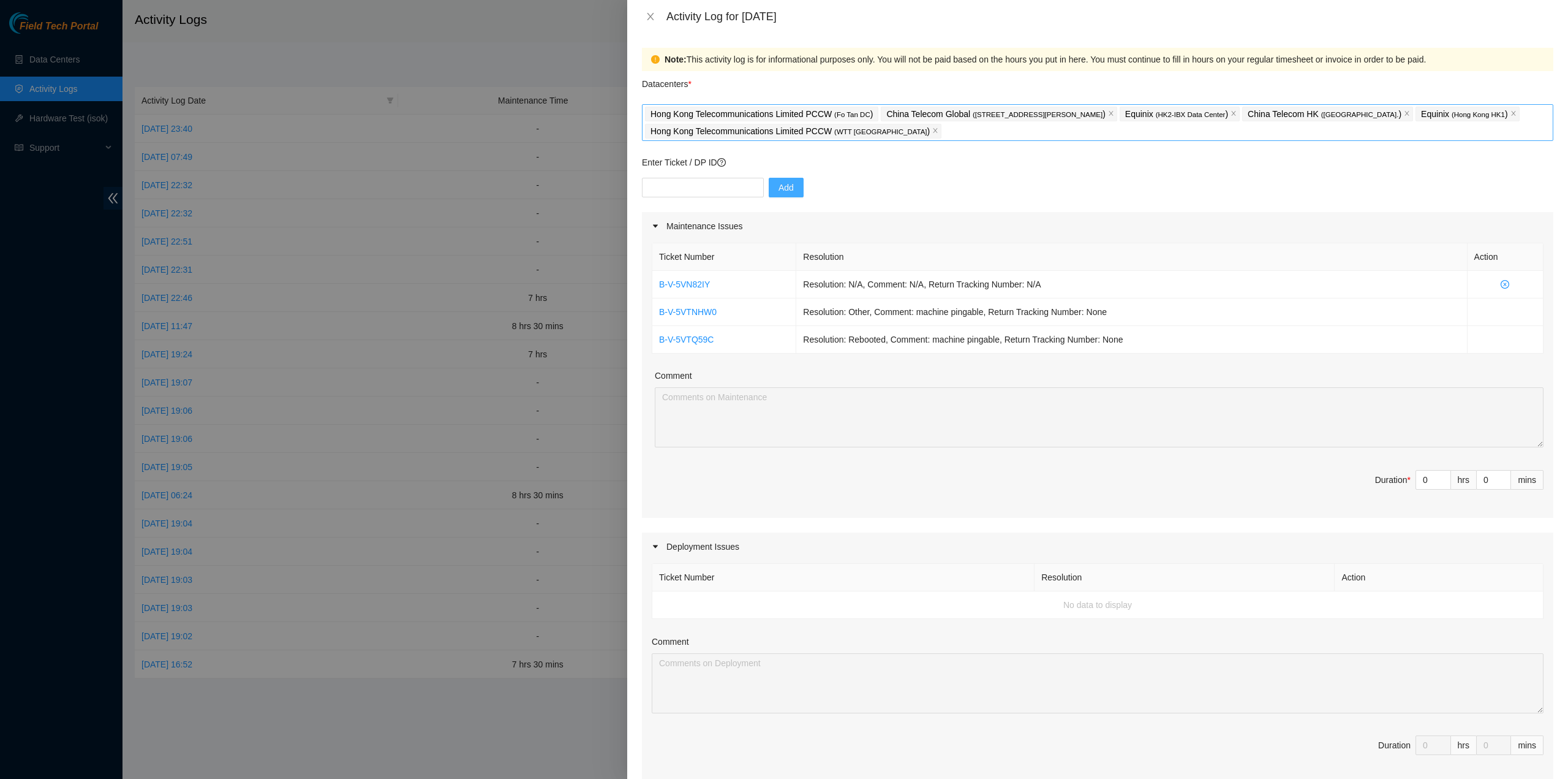
click at [912, 134] on div "Hong Kong Telecommunications Limited PCCW ( Fo Tan DC ) China Telecom Global ( …" at bounding box center [1097, 123] width 905 height 35
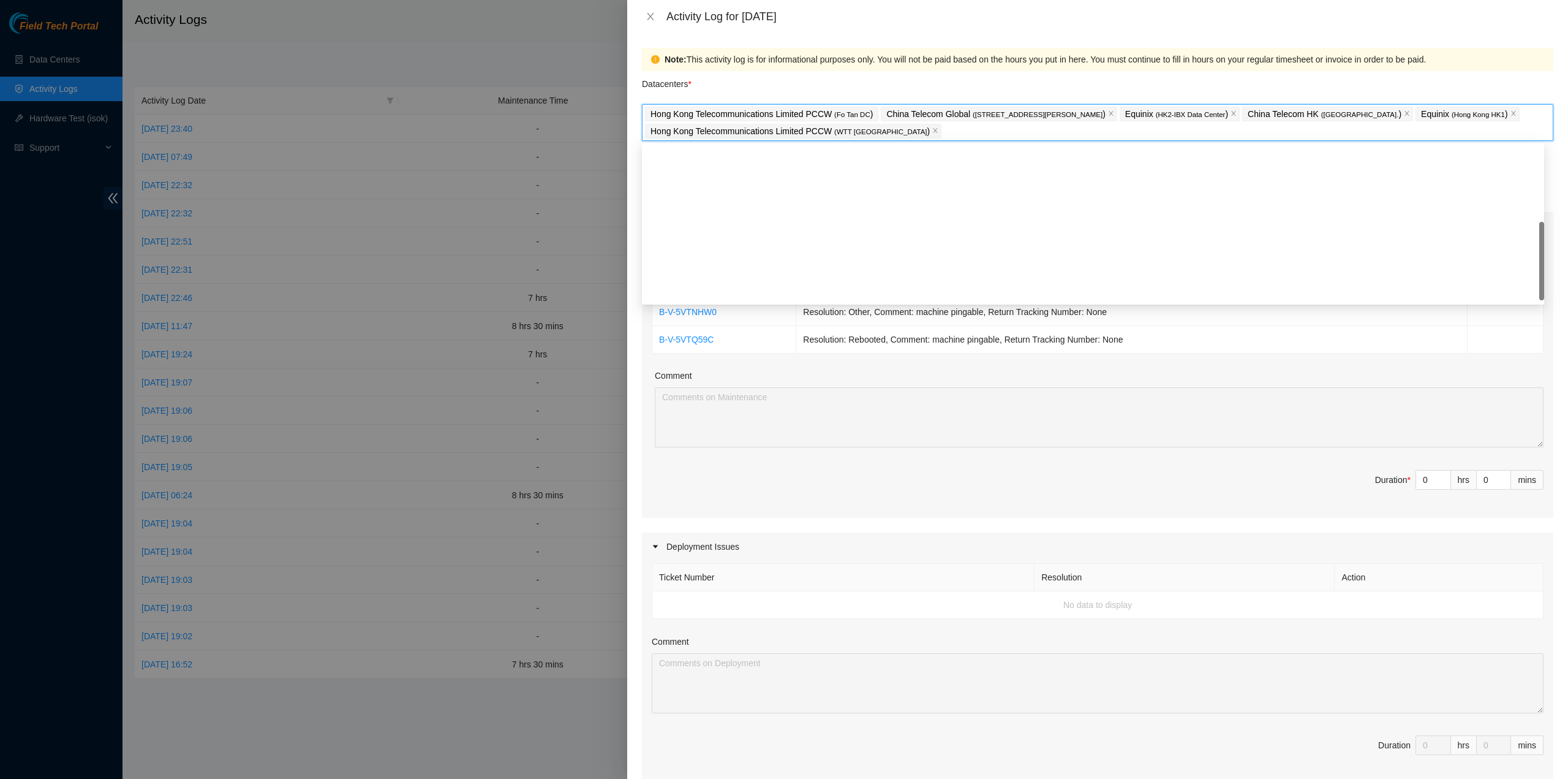
scroll to position [184, 0]
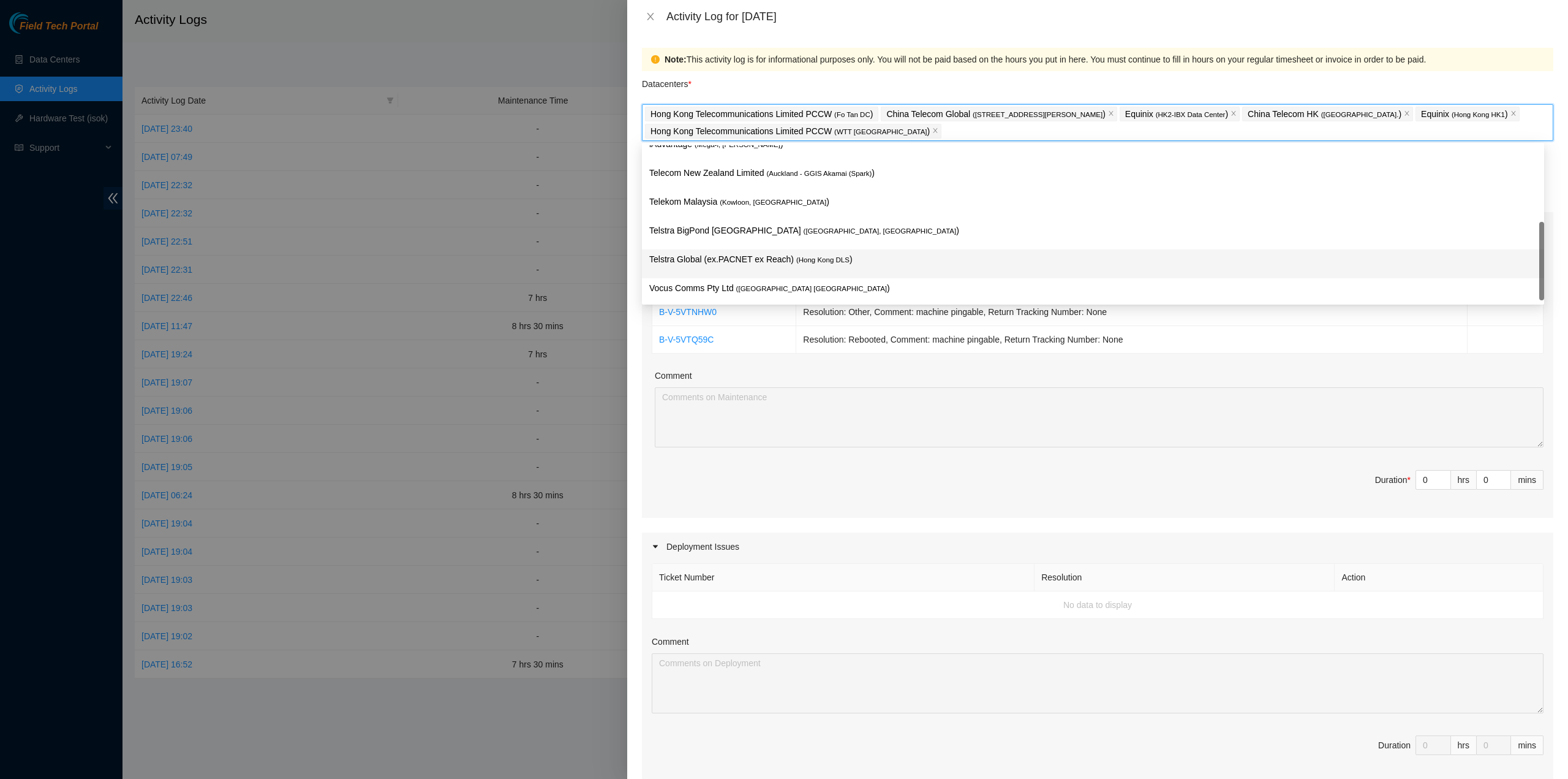
click at [799, 260] on span "( Hong Kong DLS" at bounding box center [822, 259] width 53 height 7
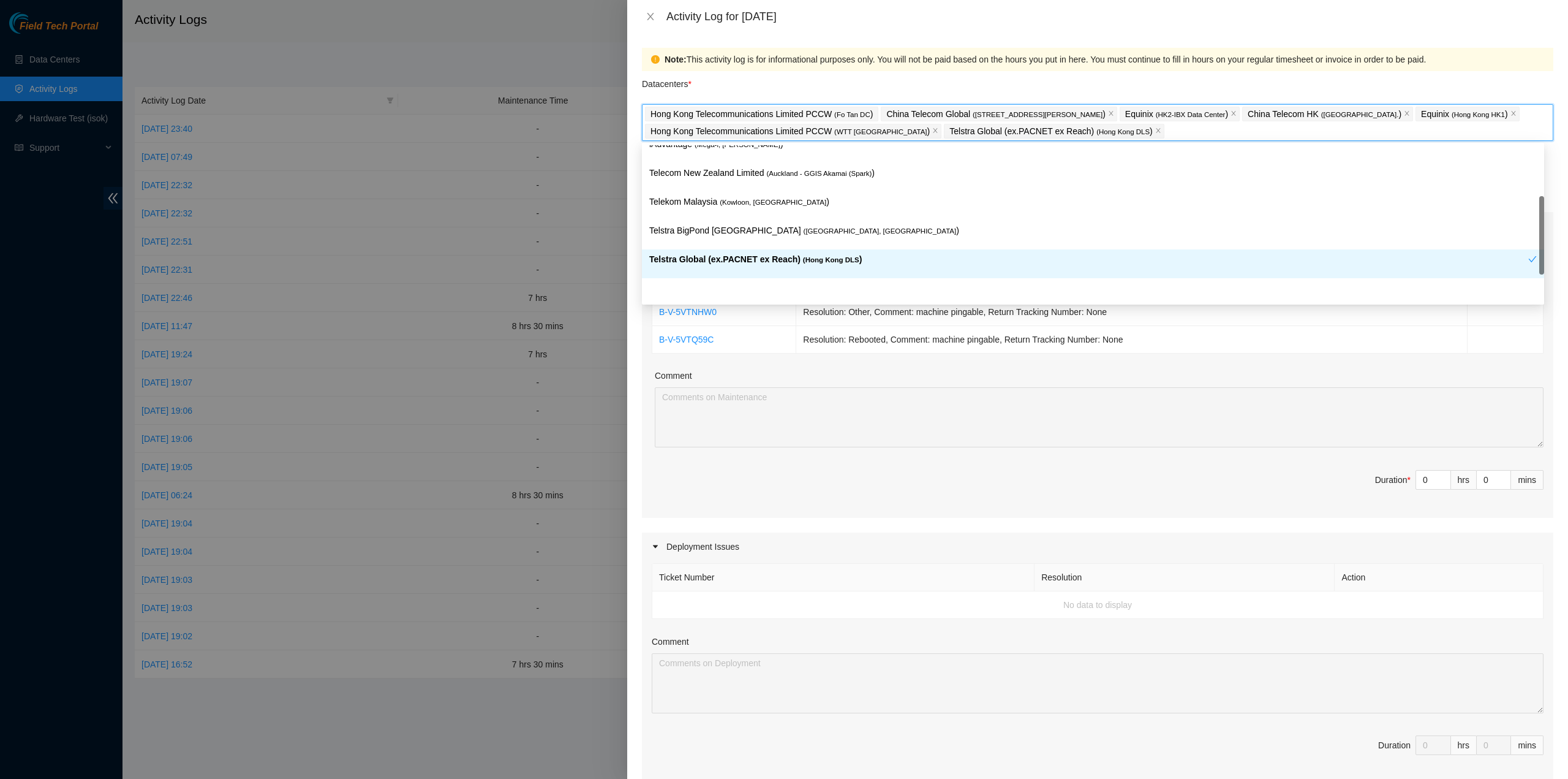
scroll to position [61, 0]
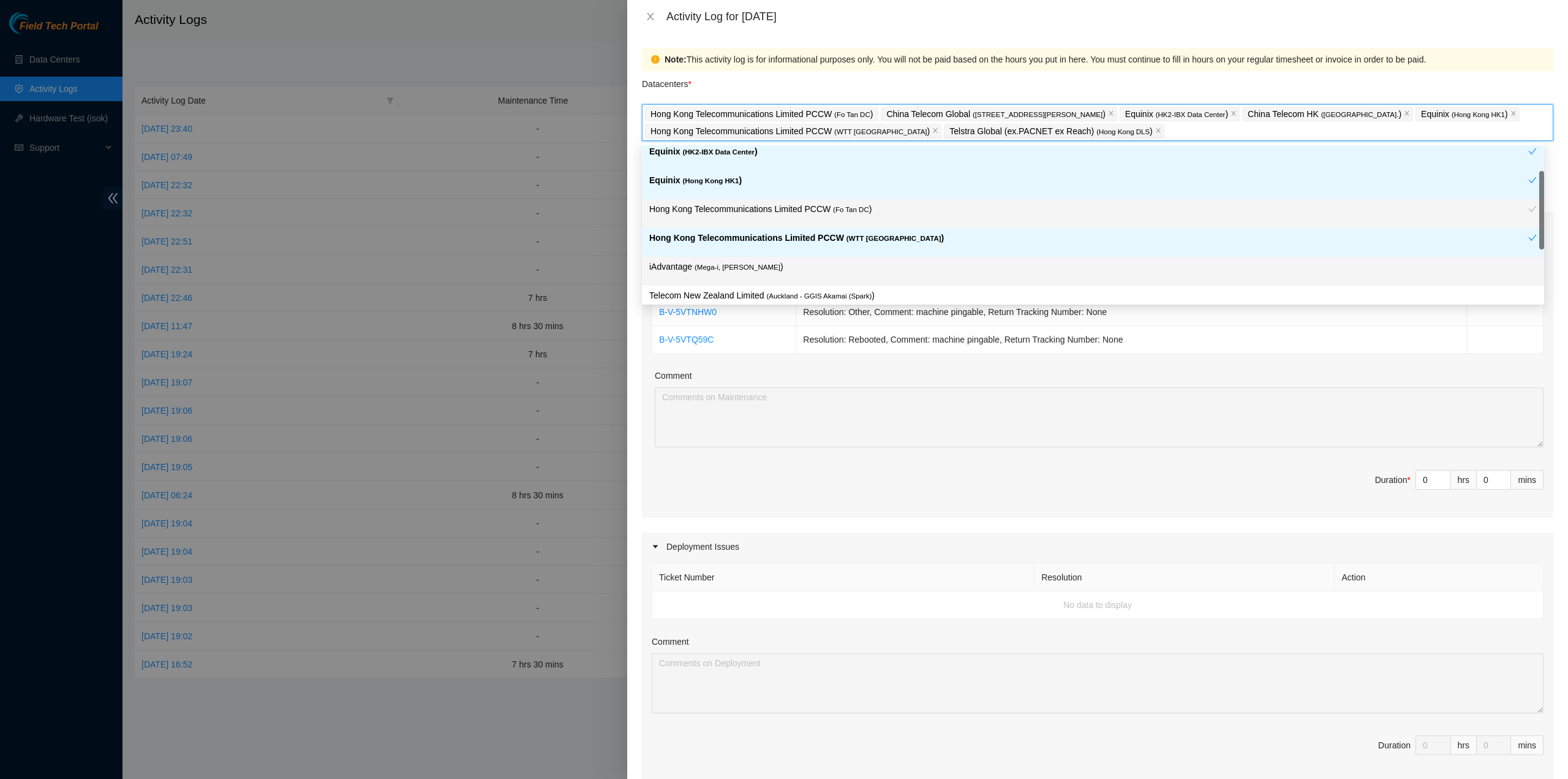
drag, startPoint x: 752, startPoint y: 264, endPoint x: 779, endPoint y: 274, distance: 28.8
click at [753, 261] on p "iAdvantage ( Mega-i, Chai Wan )" at bounding box center [1093, 266] width 887 height 14
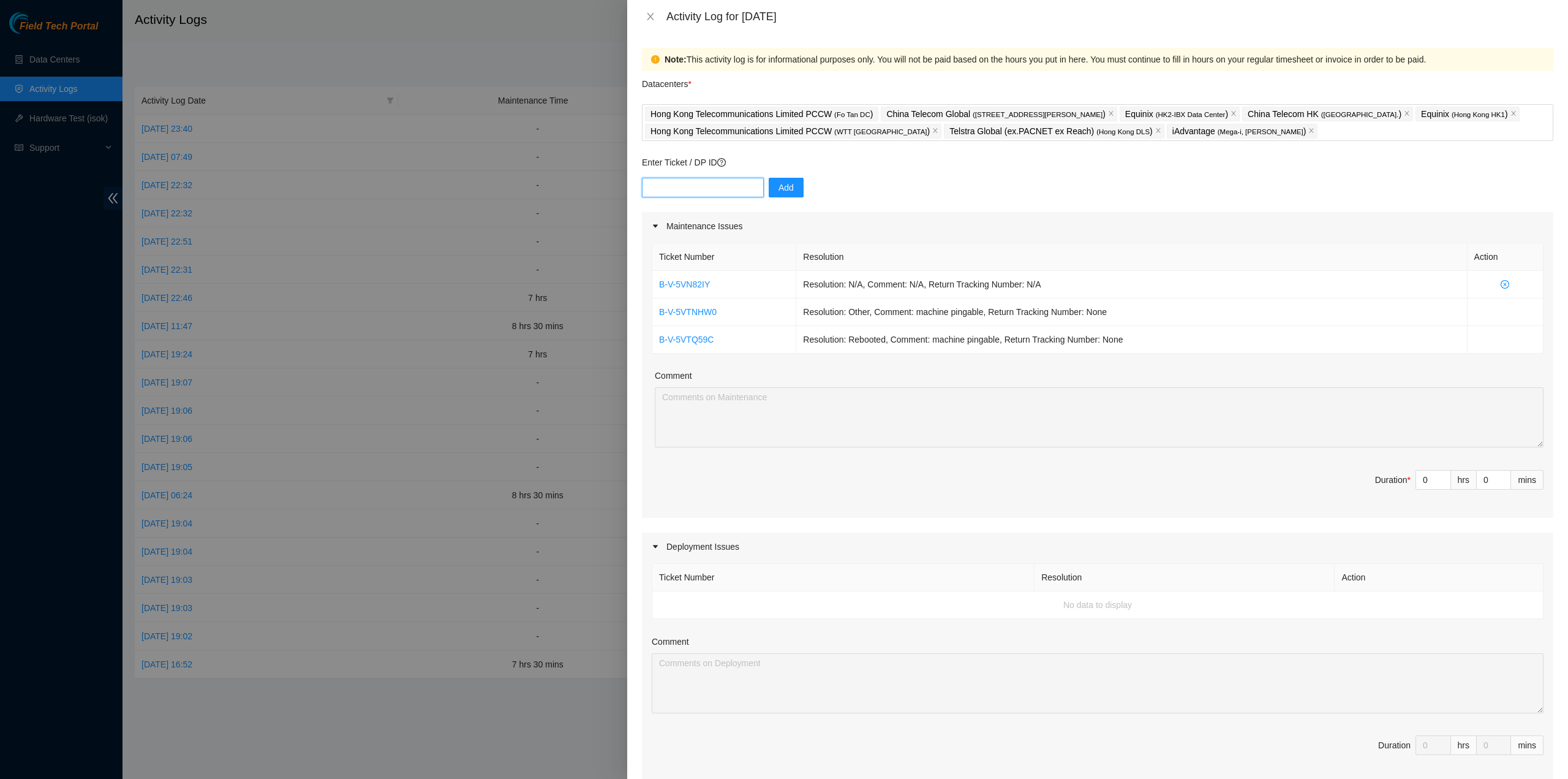
click at [732, 190] on input "text" at bounding box center [703, 188] width 122 height 20
paste input "B-V-5VRUECI B-V-5VP3KC5"
type input "B-V-5VRUECI B-V-5VP3KC5"
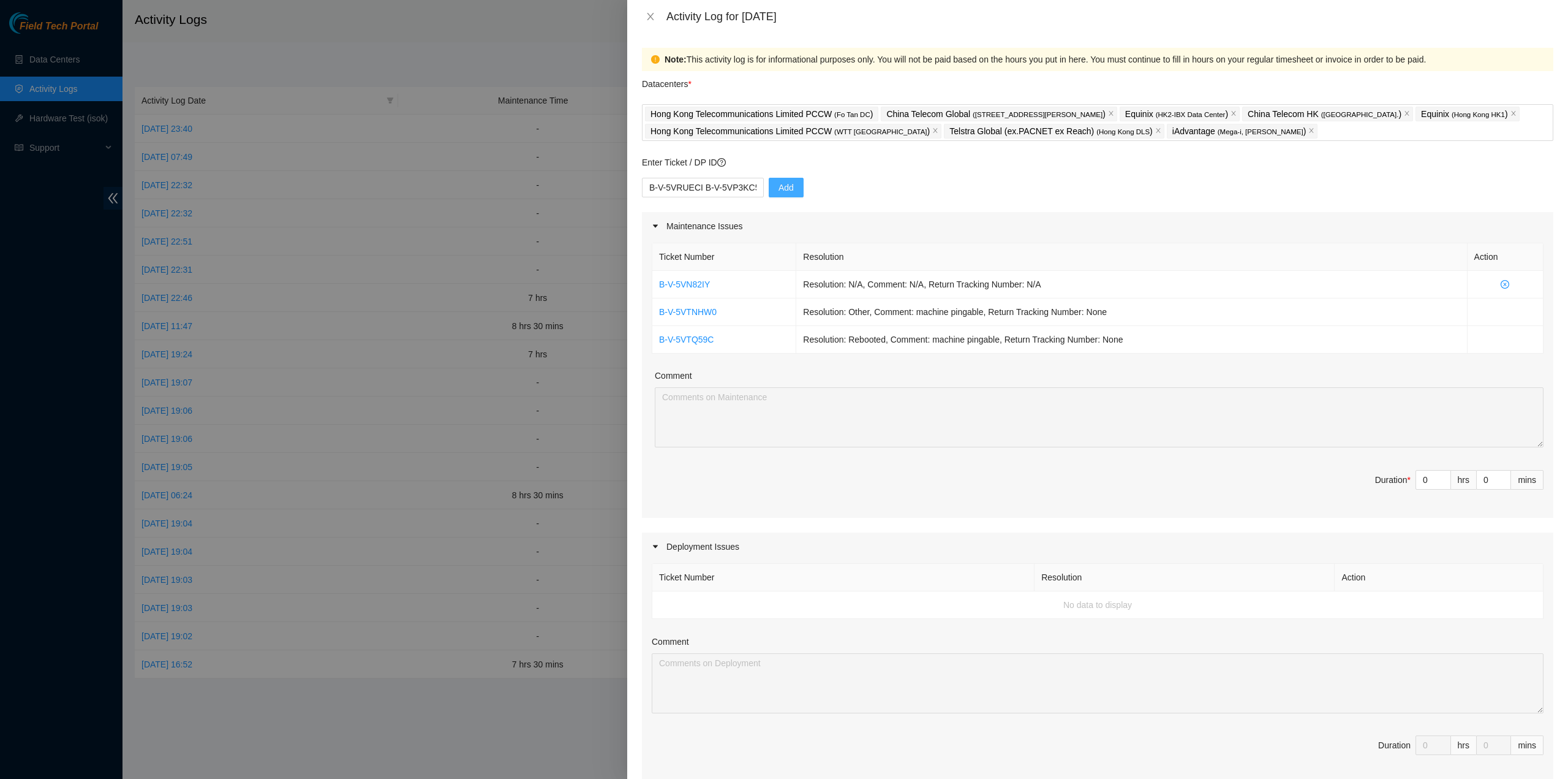
click at [793, 191] on button "Add" at bounding box center [786, 188] width 35 height 20
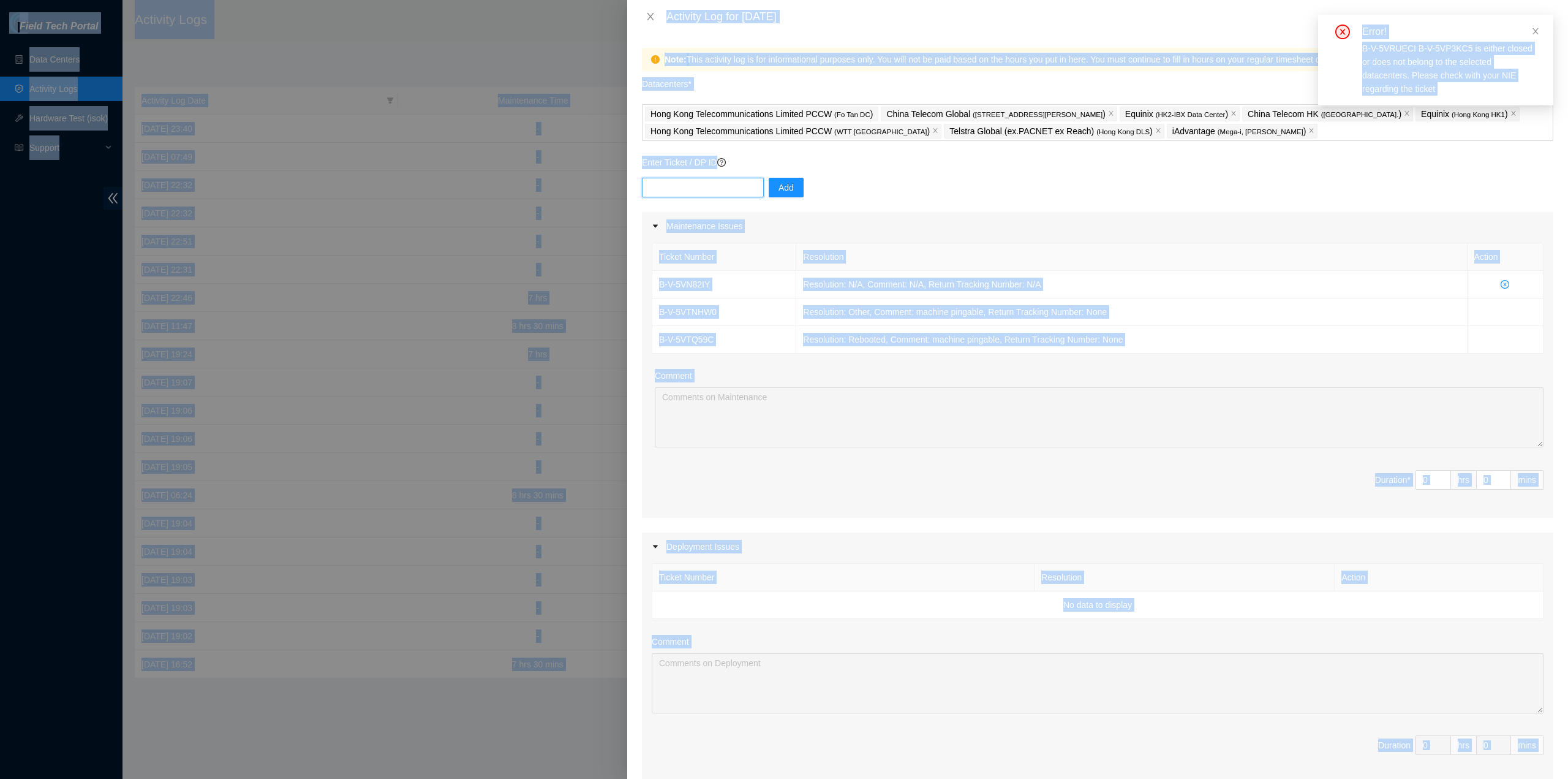
click at [696, 186] on input "text" at bounding box center [703, 188] width 122 height 20
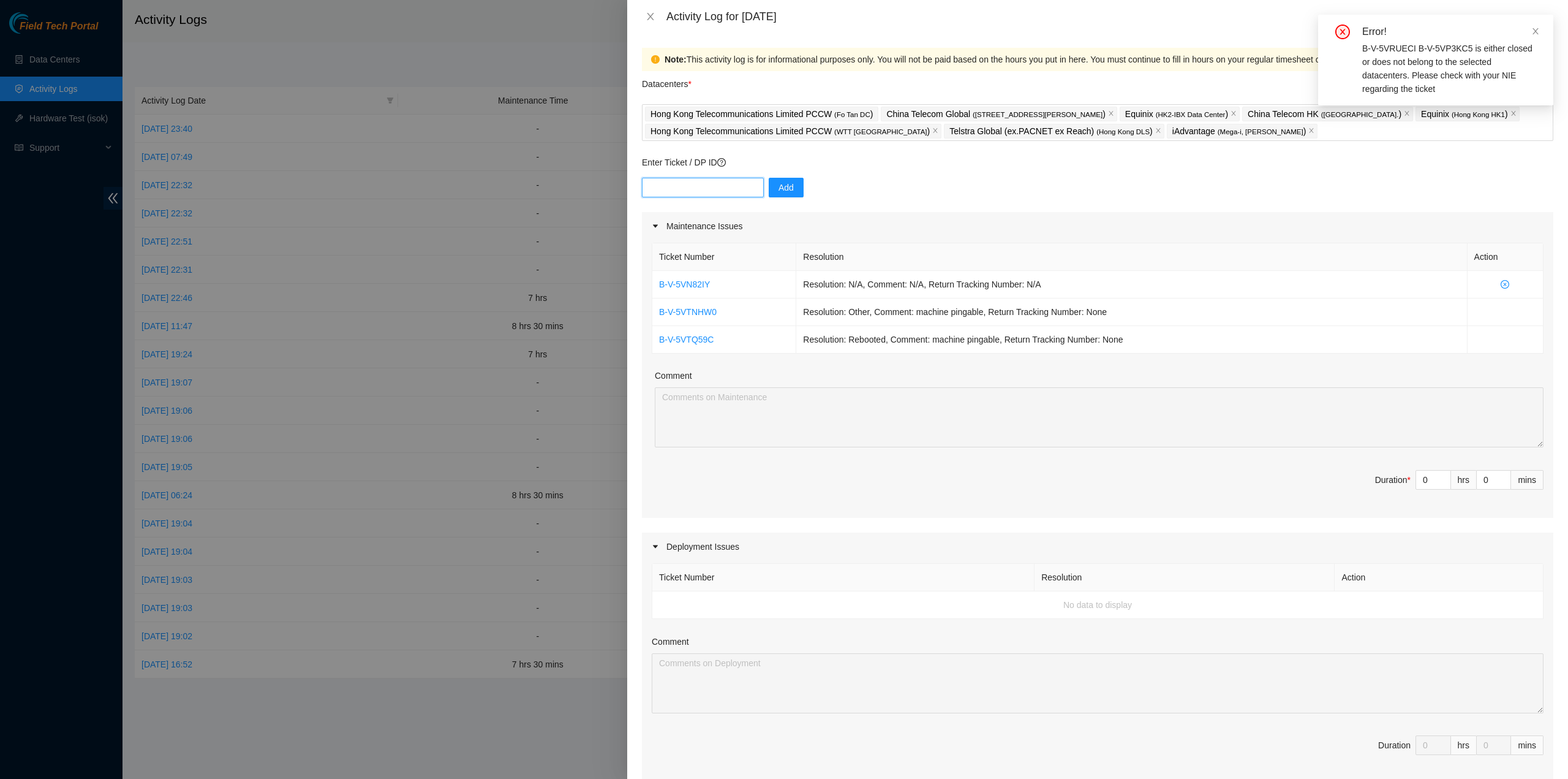
paste input "B-V-5VRUECI B-V-5VP3KC5"
drag, startPoint x: 698, startPoint y: 186, endPoint x: 551, endPoint y: 174, distance: 147.5
click at [551, 174] on div "Activity Log for [DATE] Note: This activity log is for informational purposes o…" at bounding box center [784, 390] width 1568 height 779
drag, startPoint x: 688, startPoint y: 186, endPoint x: 718, endPoint y: 187, distance: 30.0
click at [691, 186] on input "B-V-5VP3KC5" at bounding box center [703, 188] width 122 height 20
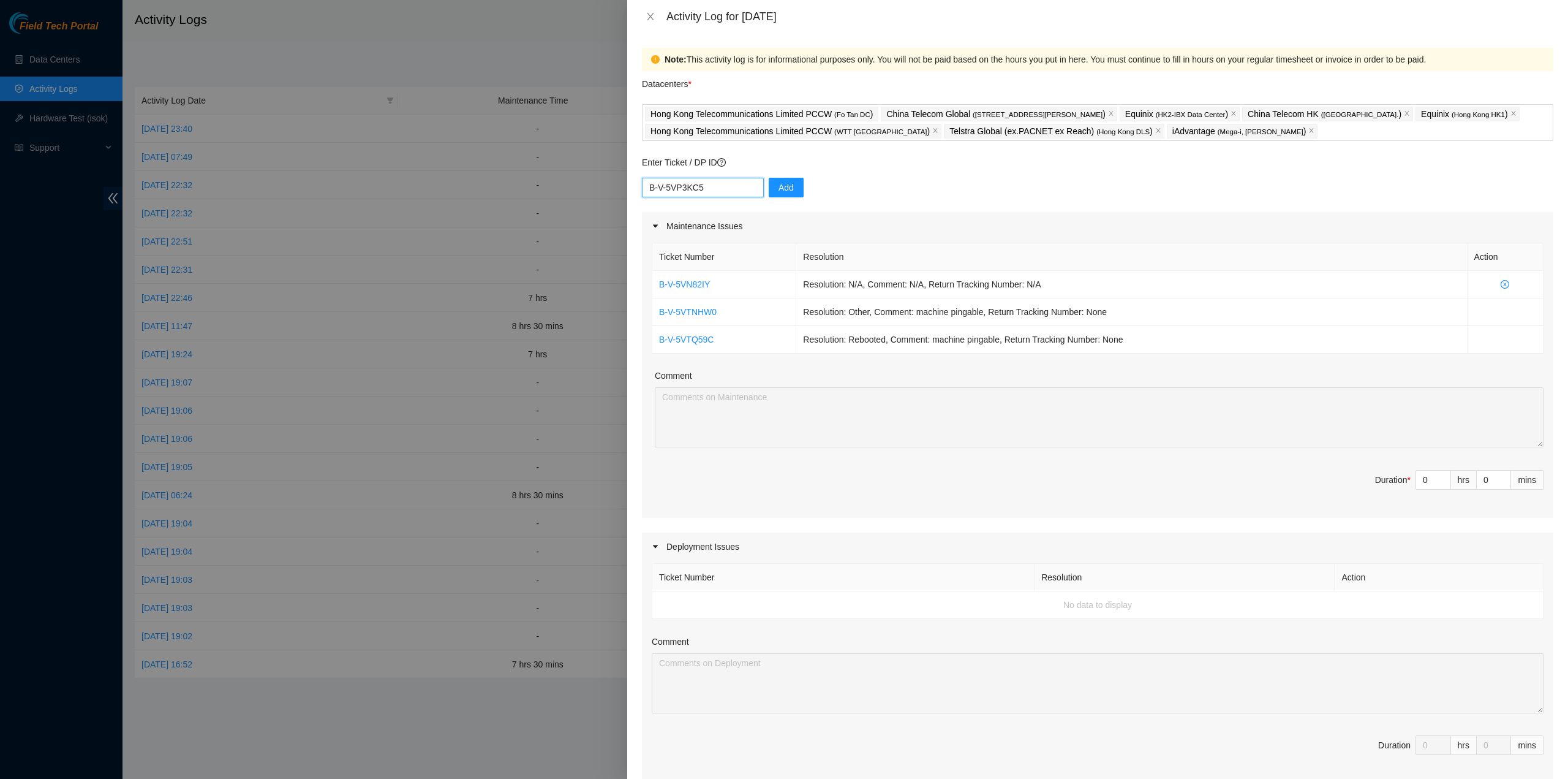
click at [718, 187] on input "B-V-5VP3KC5" at bounding box center [703, 188] width 122 height 20
type input "B-V-5VP3KC5"
click at [828, 188] on div "B-V-5VP3KC5 Add" at bounding box center [1098, 195] width 911 height 35
click at [788, 184] on button "Add" at bounding box center [786, 188] width 35 height 20
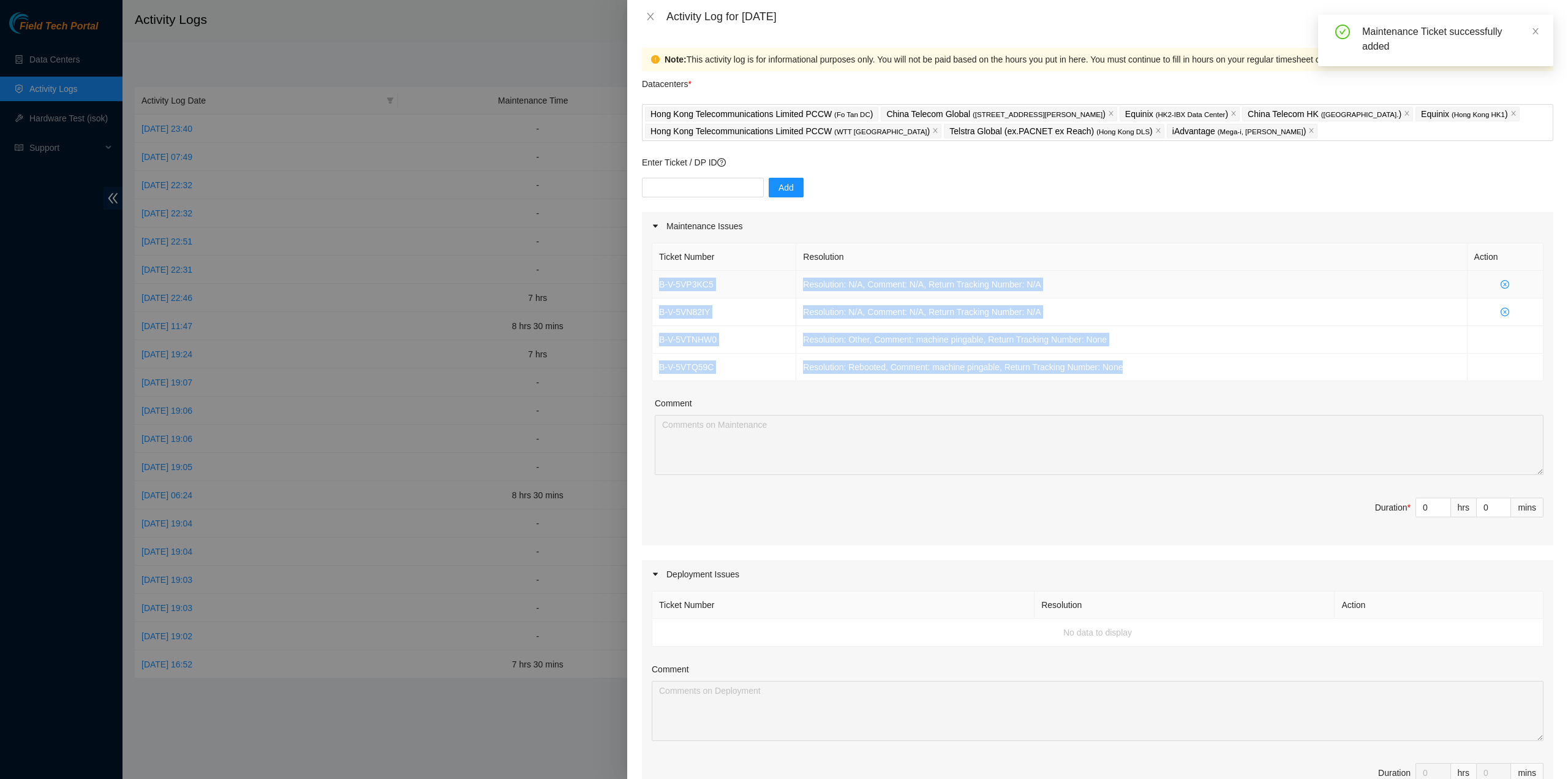
drag, startPoint x: 1142, startPoint y: 370, endPoint x: 656, endPoint y: 286, distance: 493.2
click at [653, 286] on tbody "B-V-5VP3KC5 Resolution: N/A, Comment: N/A, Return Tracking Number: N/A B-V-5VN8…" at bounding box center [1097, 326] width 891 height 110
copy tbody "B-V-5VP3KC5 Resolution: N/A, Comment: N/A, Return Tracking Number: N/A B-V-5VN8…"
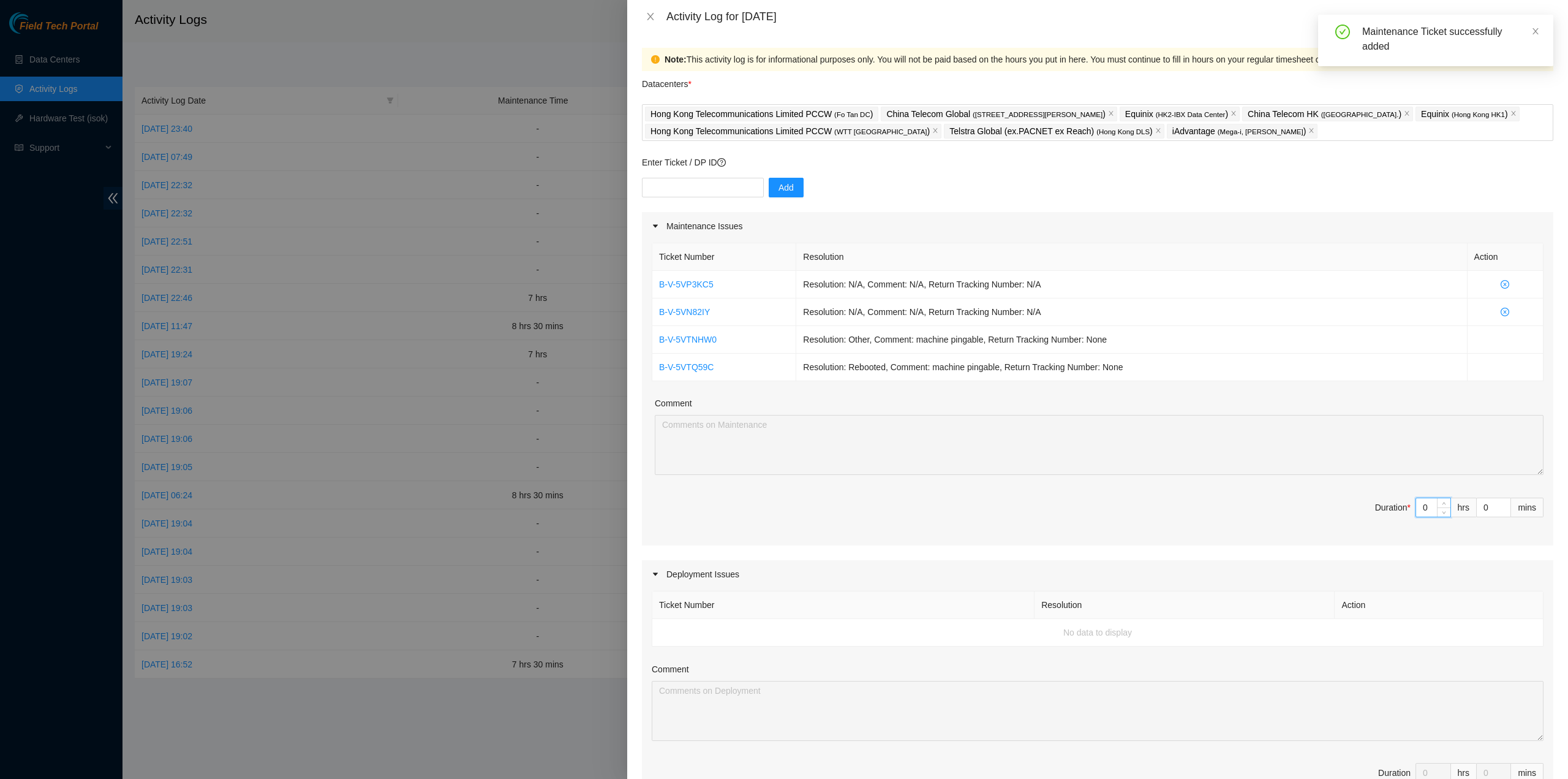
drag, startPoint x: 1408, startPoint y: 502, endPoint x: 1398, endPoint y: 500, distance: 10.2
click at [1398, 500] on span "Duration * 0 hrs 0 mins" at bounding box center [1097, 515] width 891 height 35
type input "6"
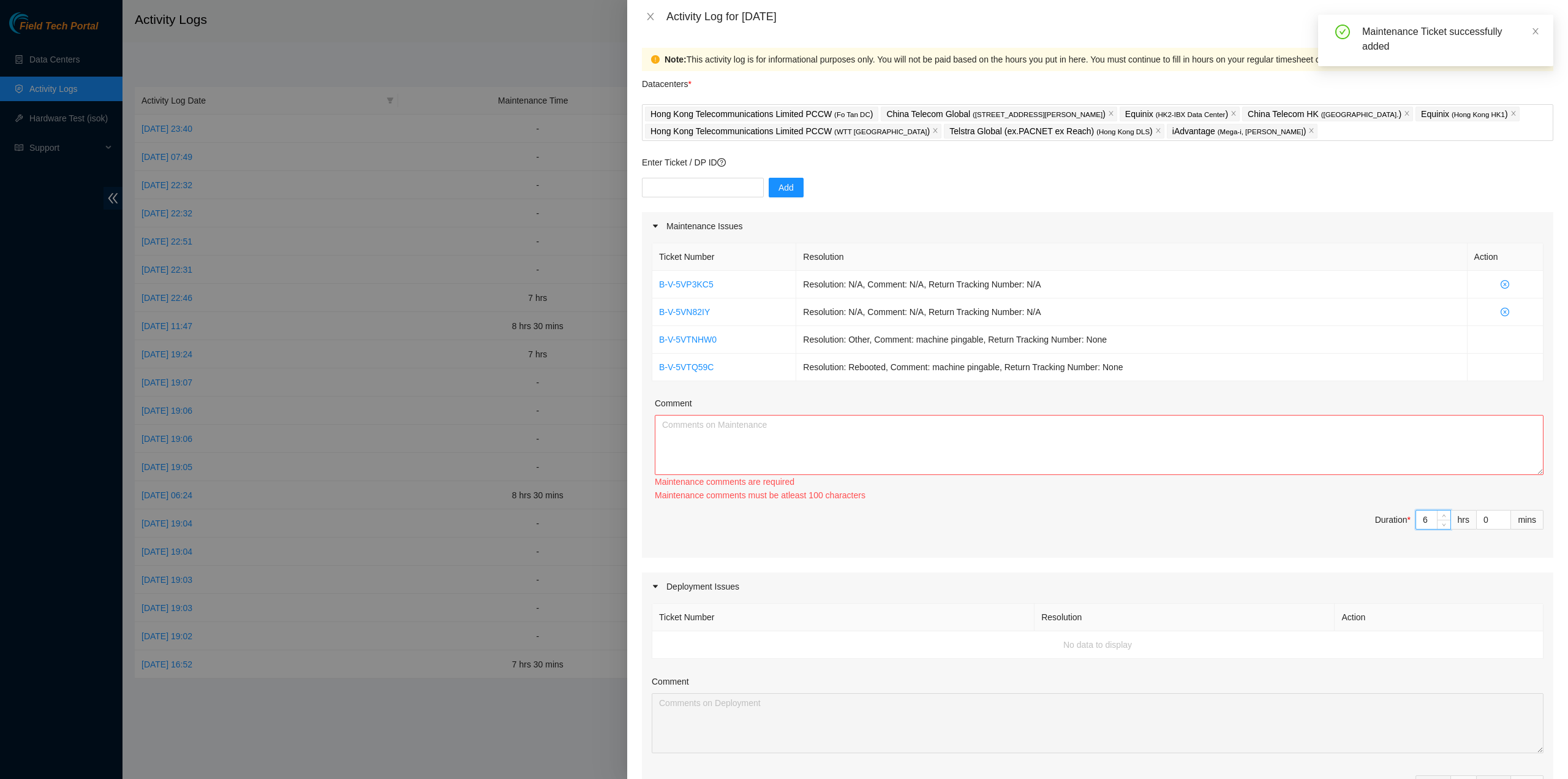
type input "6"
type input "3"
type input "30"
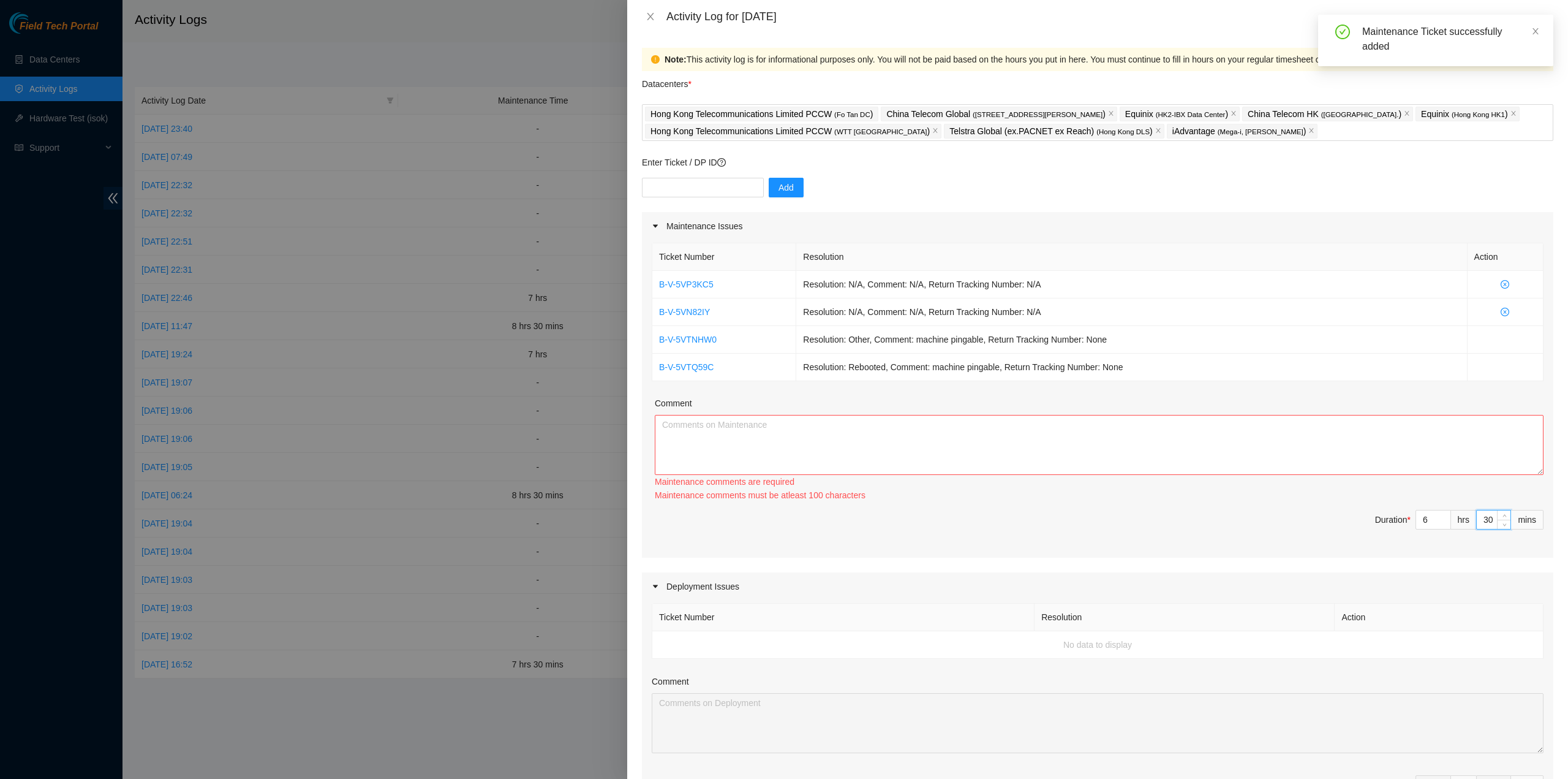
type input "30"
drag, startPoint x: 1218, startPoint y: 496, endPoint x: 1172, endPoint y: 469, distance: 53.3
click at [1216, 495] on div "Maintenance comments must be atleast 100 characters" at bounding box center [1099, 495] width 889 height 13
drag, startPoint x: 1172, startPoint y: 469, endPoint x: 1158, endPoint y: 459, distance: 17.2
click at [1171, 469] on textarea "Comment" at bounding box center [1099, 445] width 889 height 60
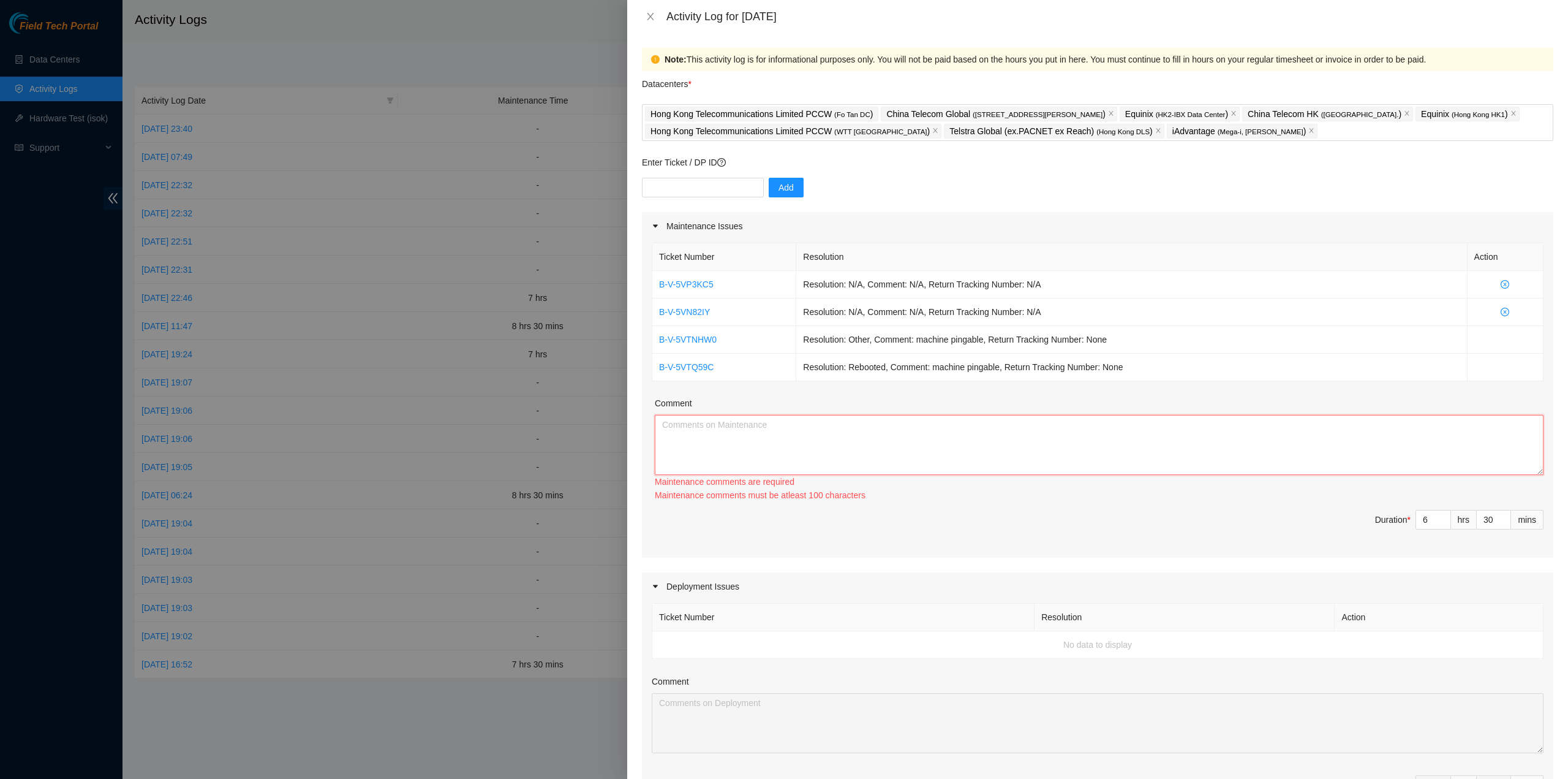
paste textarea "B-V-5VP3KC5 Resolution: N/A, Comment: N/A, Return Tracking Number: N/A B-V-5VN8…"
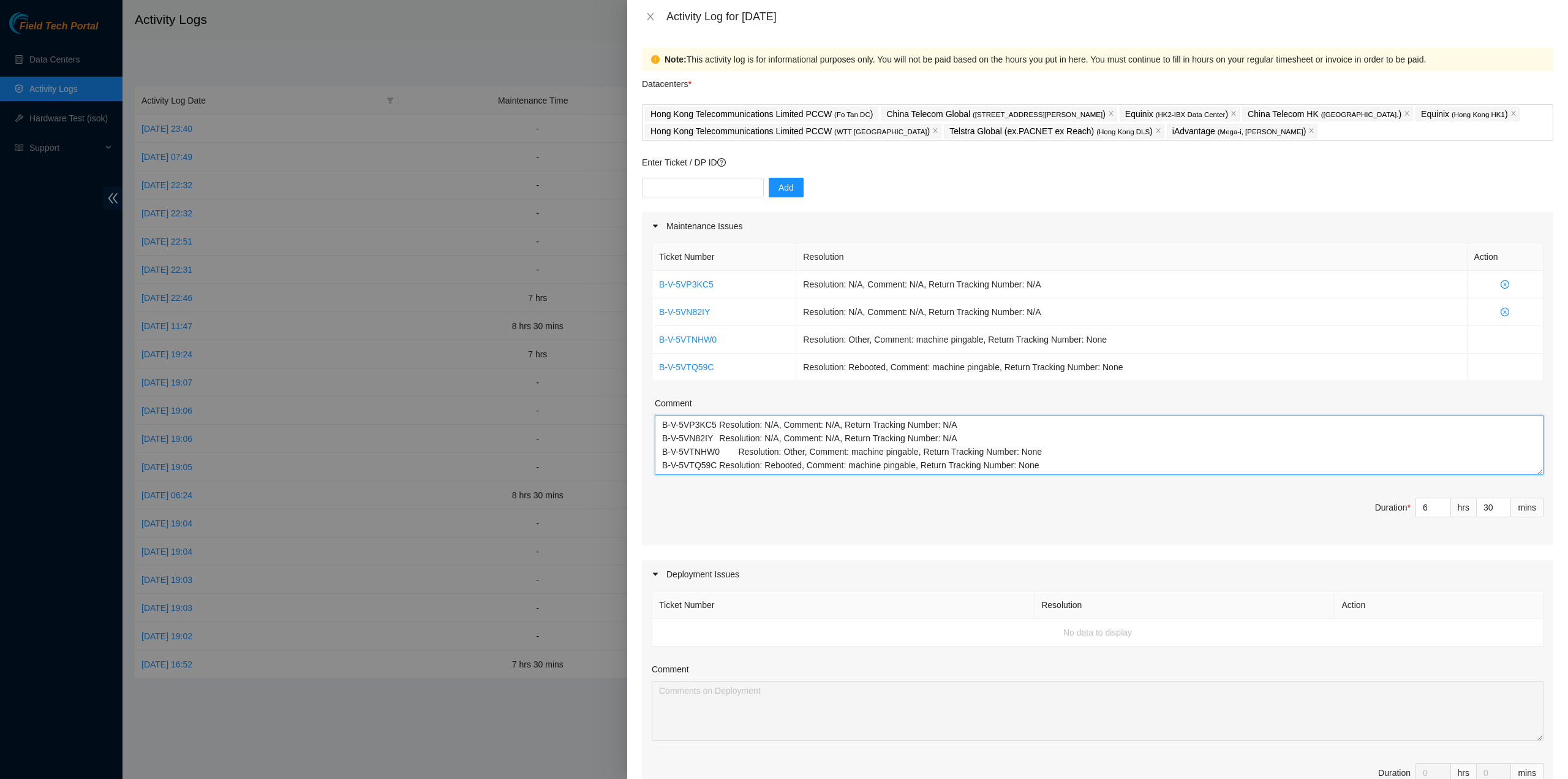
scroll to position [347, 0]
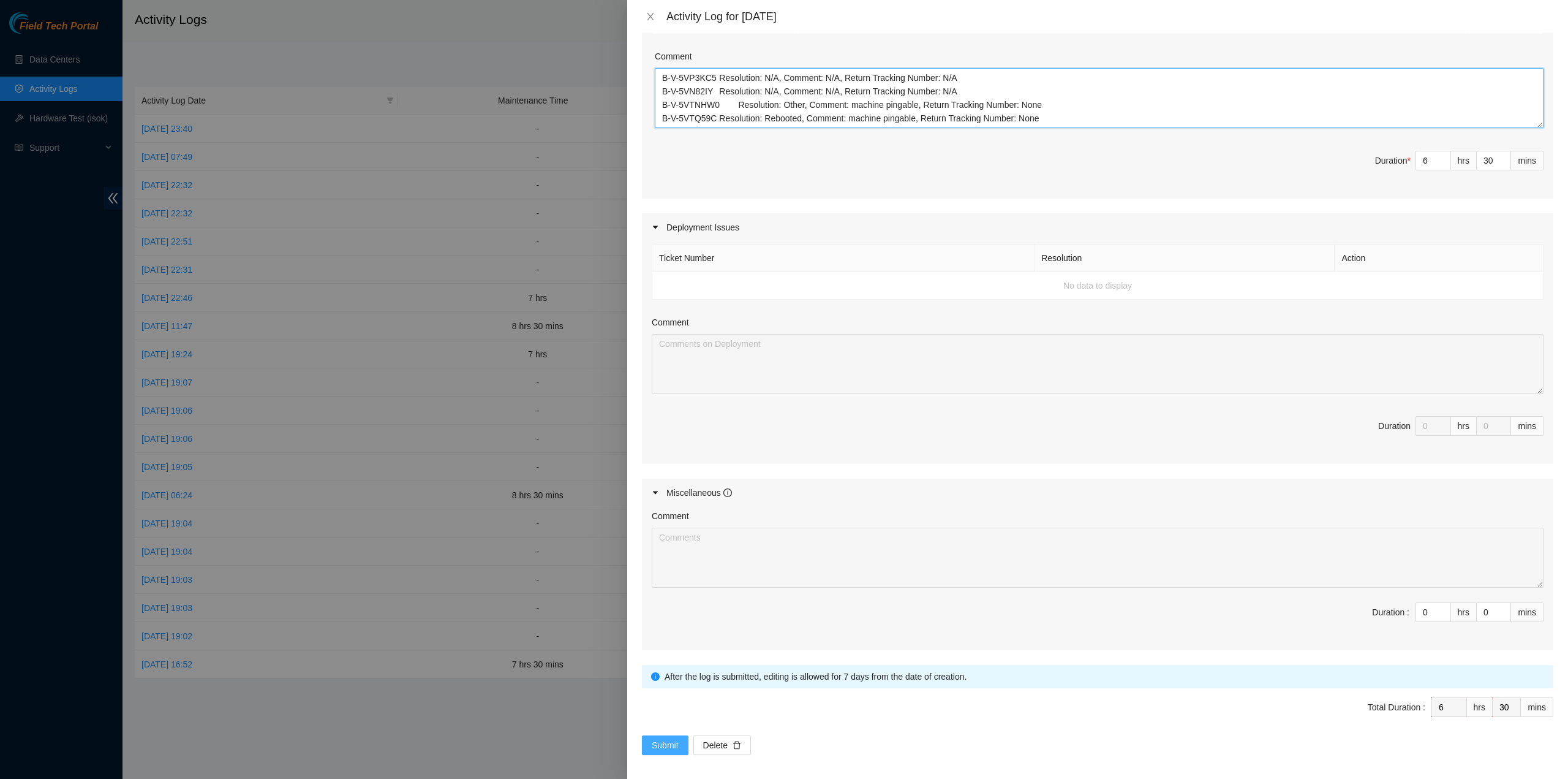
type textarea "B-V-5VP3KC5 Resolution: N/A, Comment: N/A, Return Tracking Number: N/A B-V-5VN8…"
click at [661, 739] on span "Submit" at bounding box center [665, 745] width 27 height 13
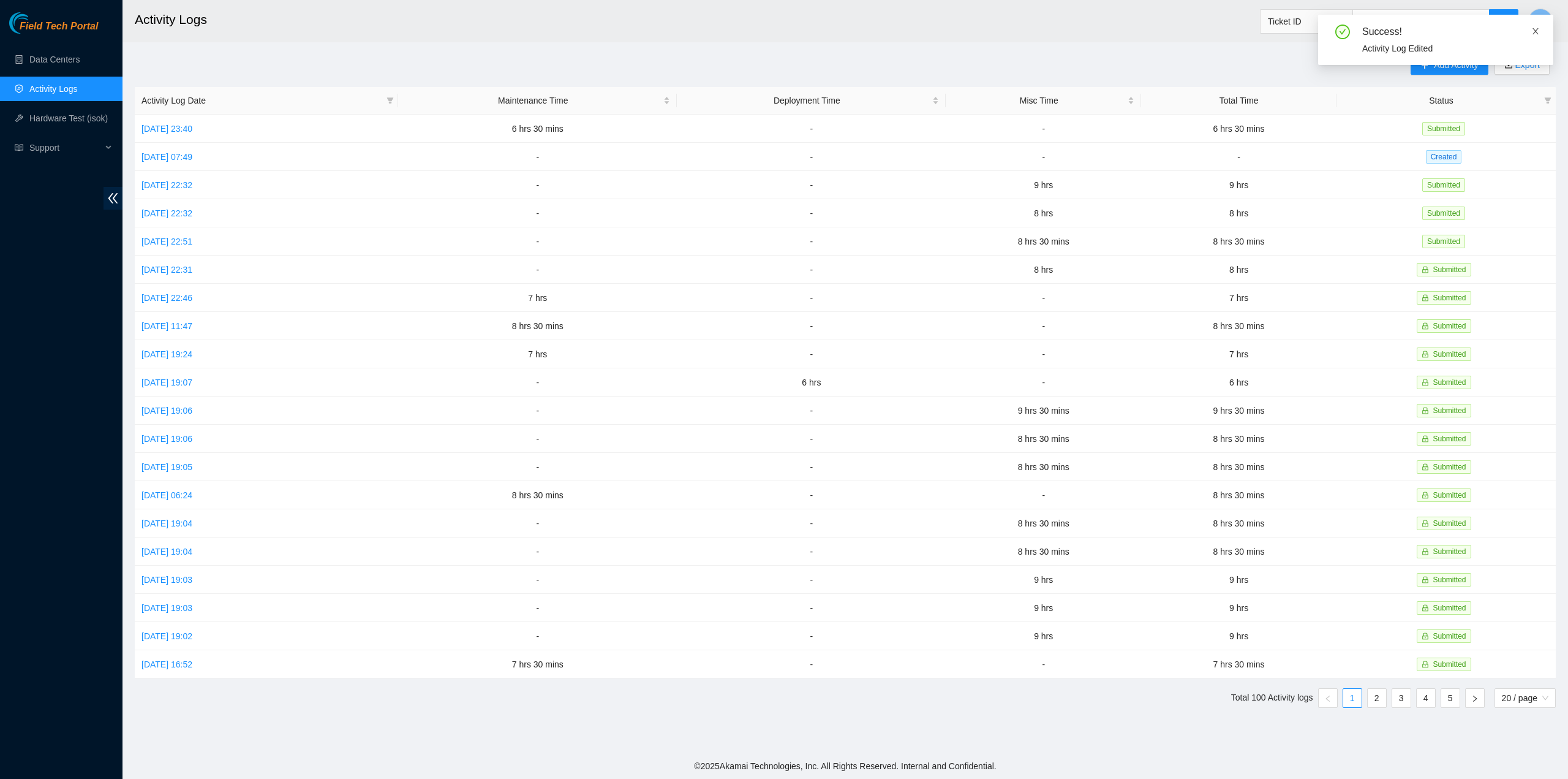
click at [1536, 28] on icon "close" at bounding box center [1535, 31] width 9 height 9
drag, startPoint x: 1541, startPoint y: 24, endPoint x: 1532, endPoint y: 28, distance: 9.8
click at [1541, 24] on span "M" at bounding box center [1540, 21] width 8 height 15
click at [1462, 109] on link "Logout" at bounding box center [1449, 108] width 27 height 10
